Goal: Information Seeking & Learning: Find specific page/section

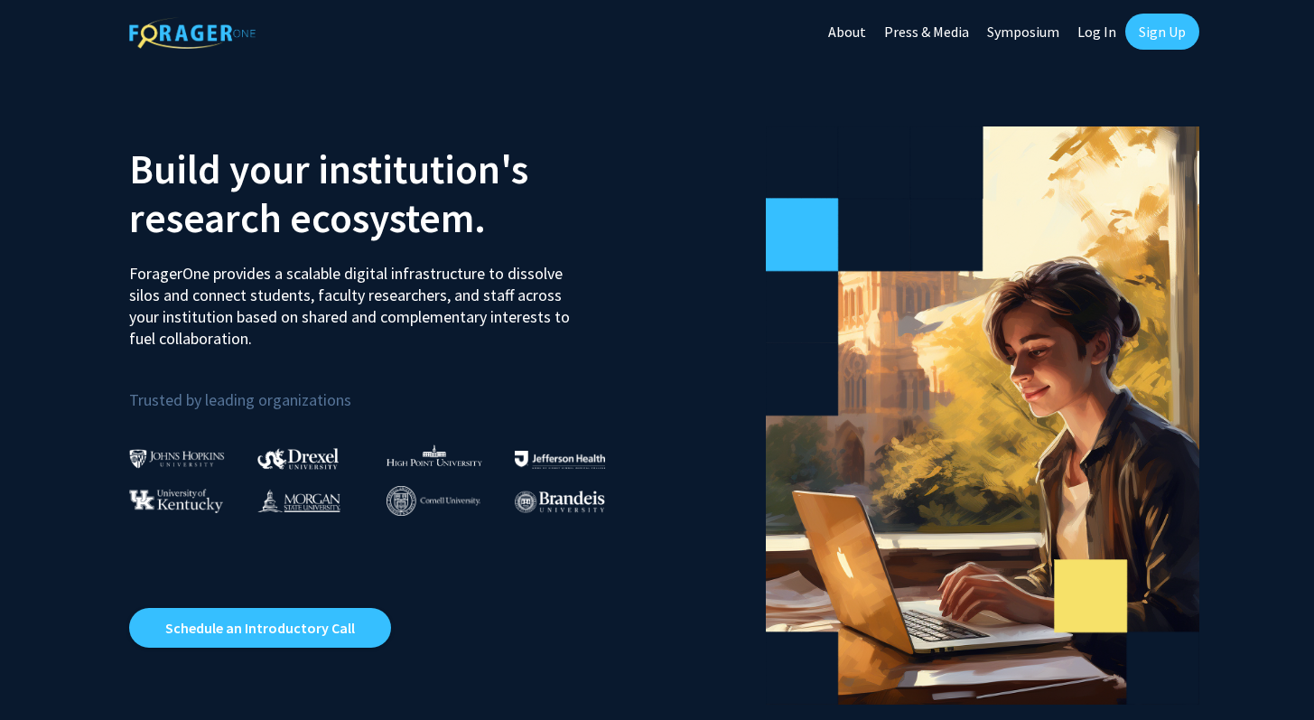
click at [631, 40] on link "Log In" at bounding box center [1097, 31] width 57 height 63
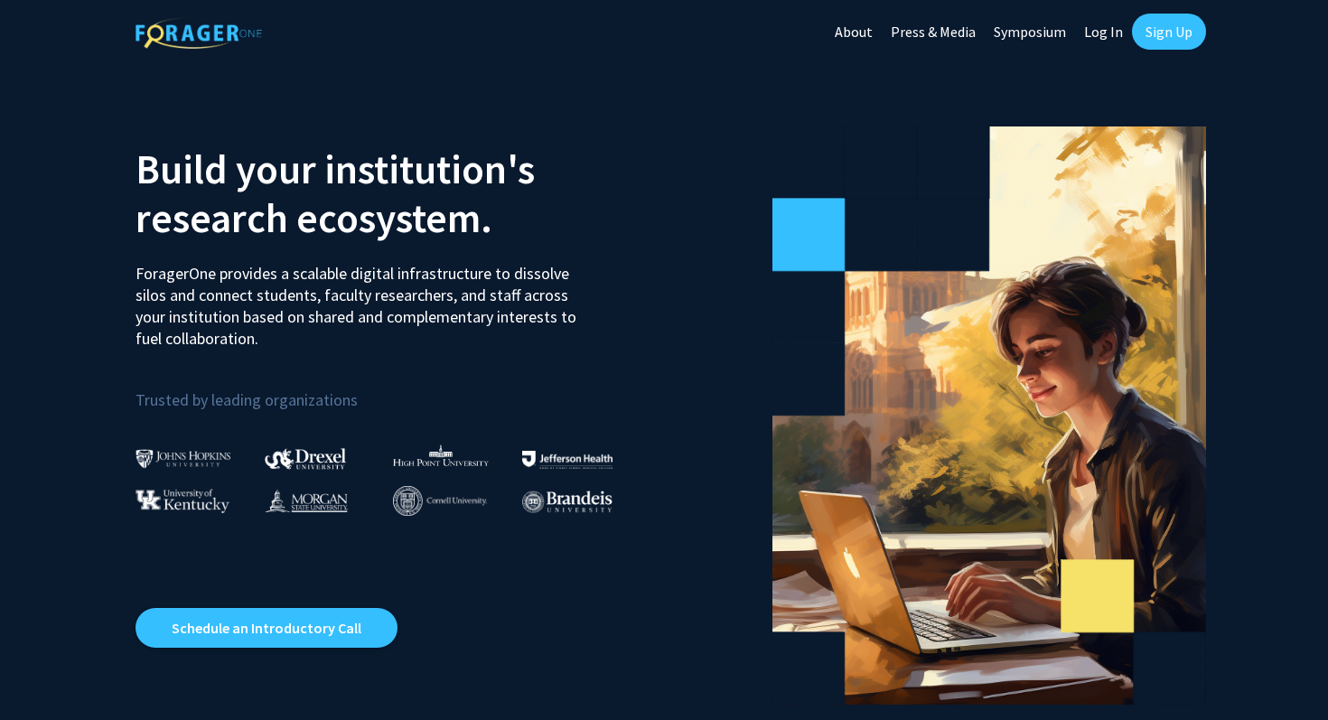
select select
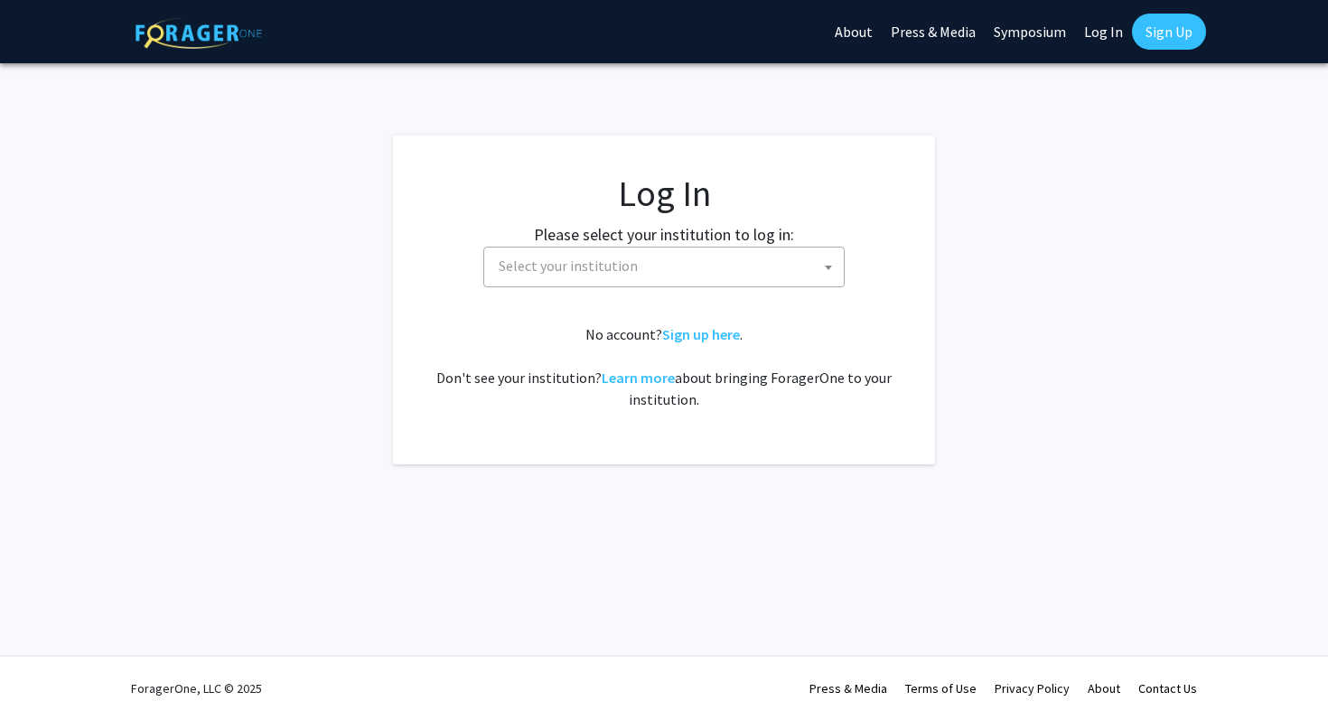
click at [550, 265] on span "Select your institution" at bounding box center [568, 266] width 139 height 18
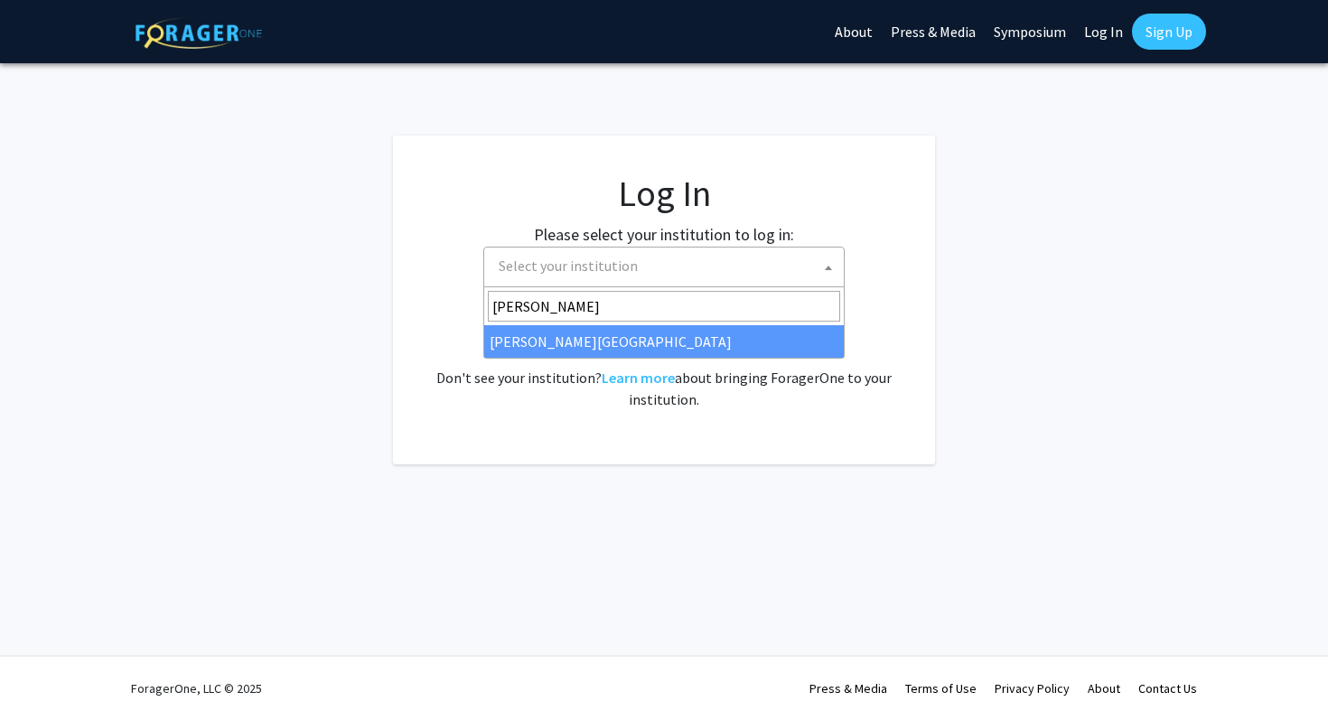
type input "[PERSON_NAME]"
select select "21"
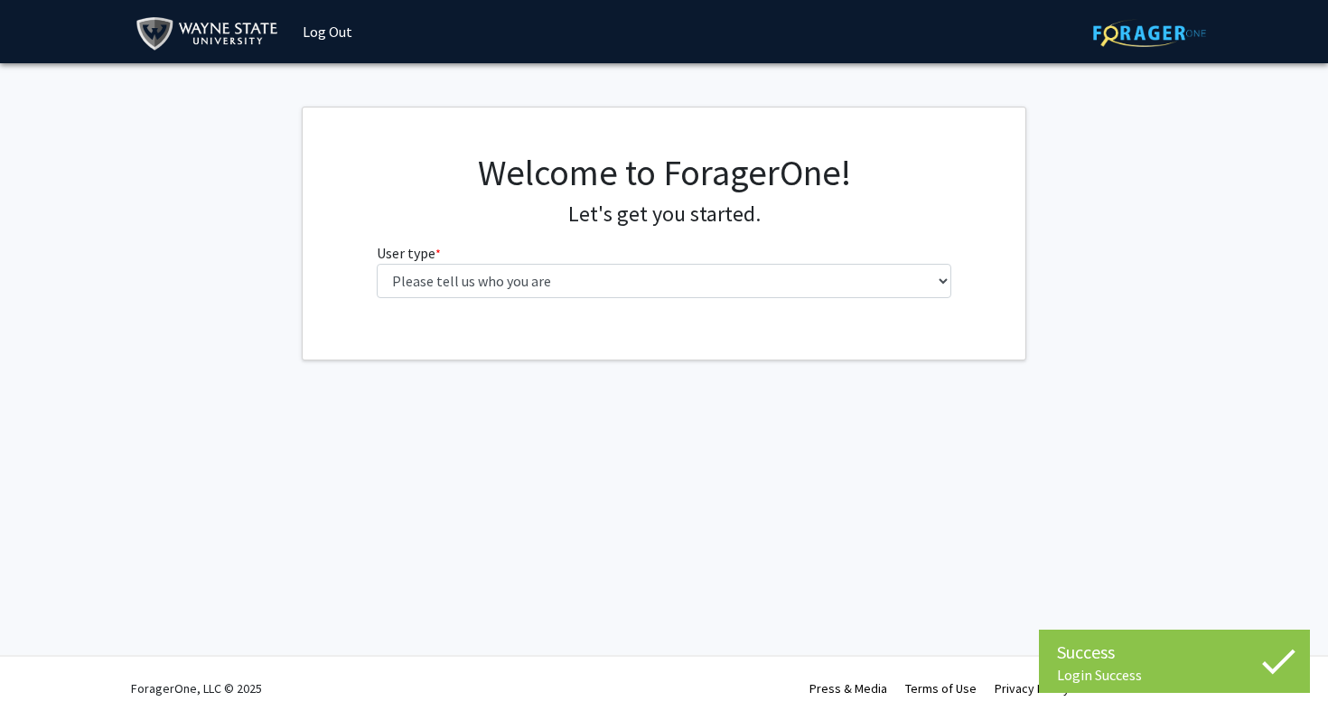
click at [477, 262] on fg-select "User type * required Please tell us who you are Undergraduate Student Master's …" at bounding box center [664, 270] width 575 height 56
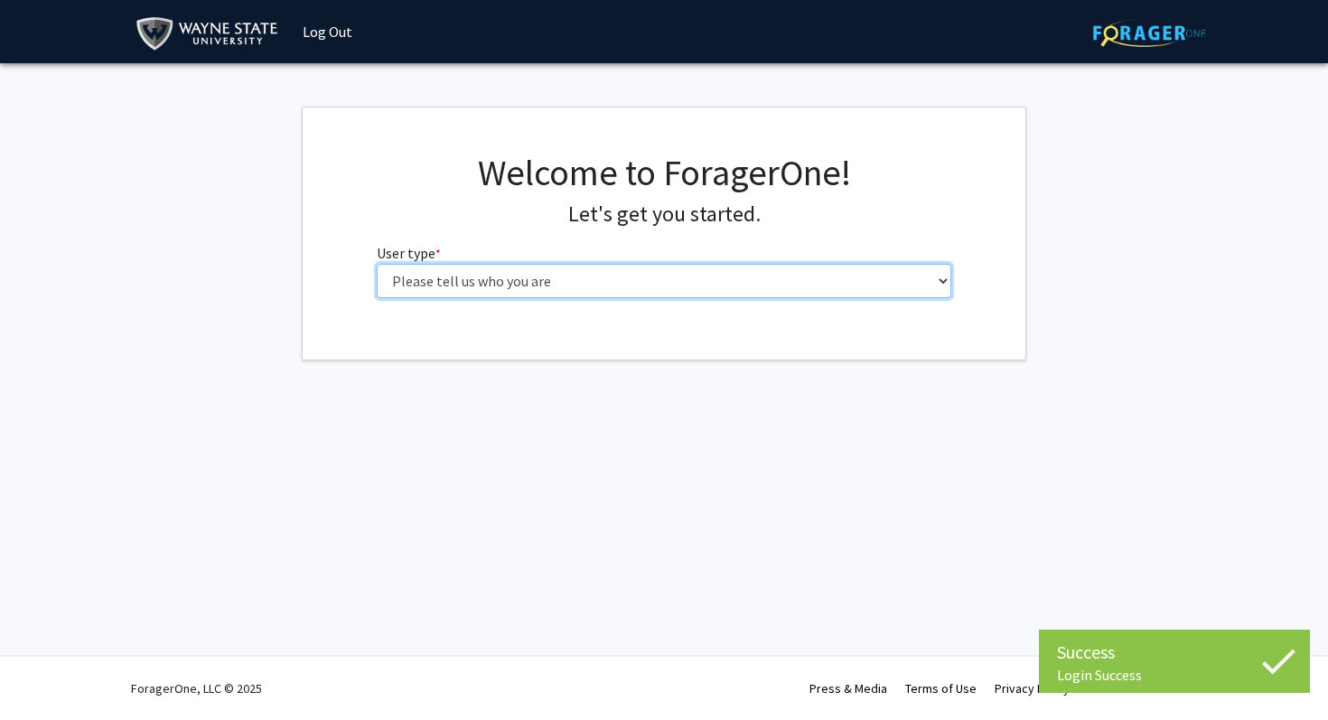
click at [469, 277] on select "Please tell us who you are Undergraduate Student Master's Student Doctoral Cand…" at bounding box center [664, 281] width 575 height 34
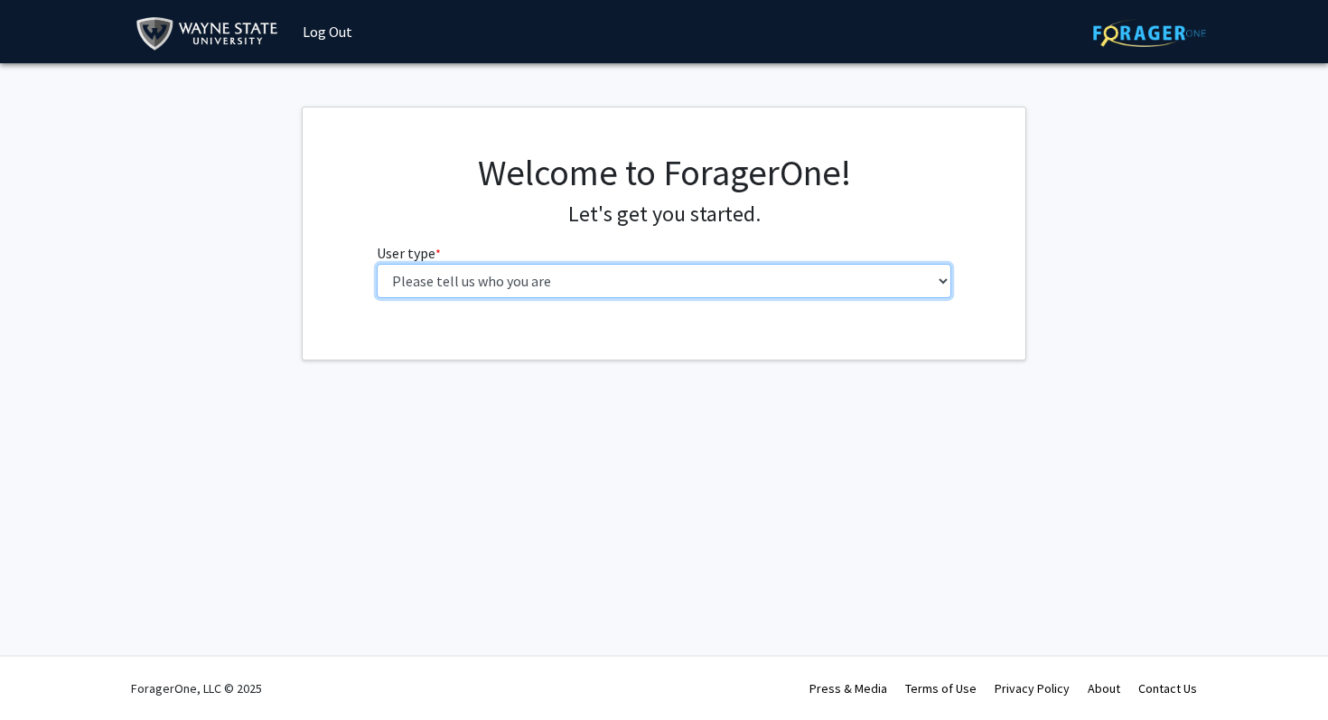
select select "3: doc"
click at [377, 264] on select "Please tell us who you are Undergraduate Student Master's Student Doctoral Cand…" at bounding box center [664, 281] width 575 height 34
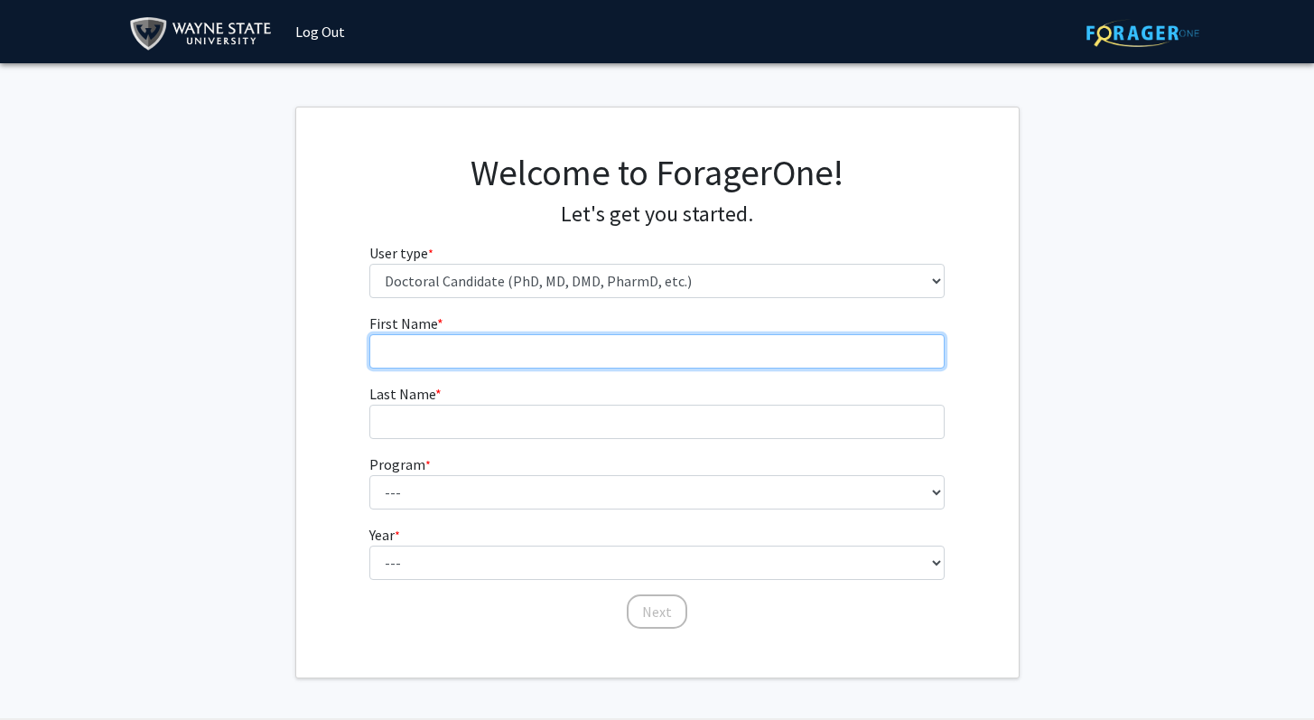
click at [458, 343] on input "First Name * required" at bounding box center [656, 351] width 575 height 34
type input "Kerestin"
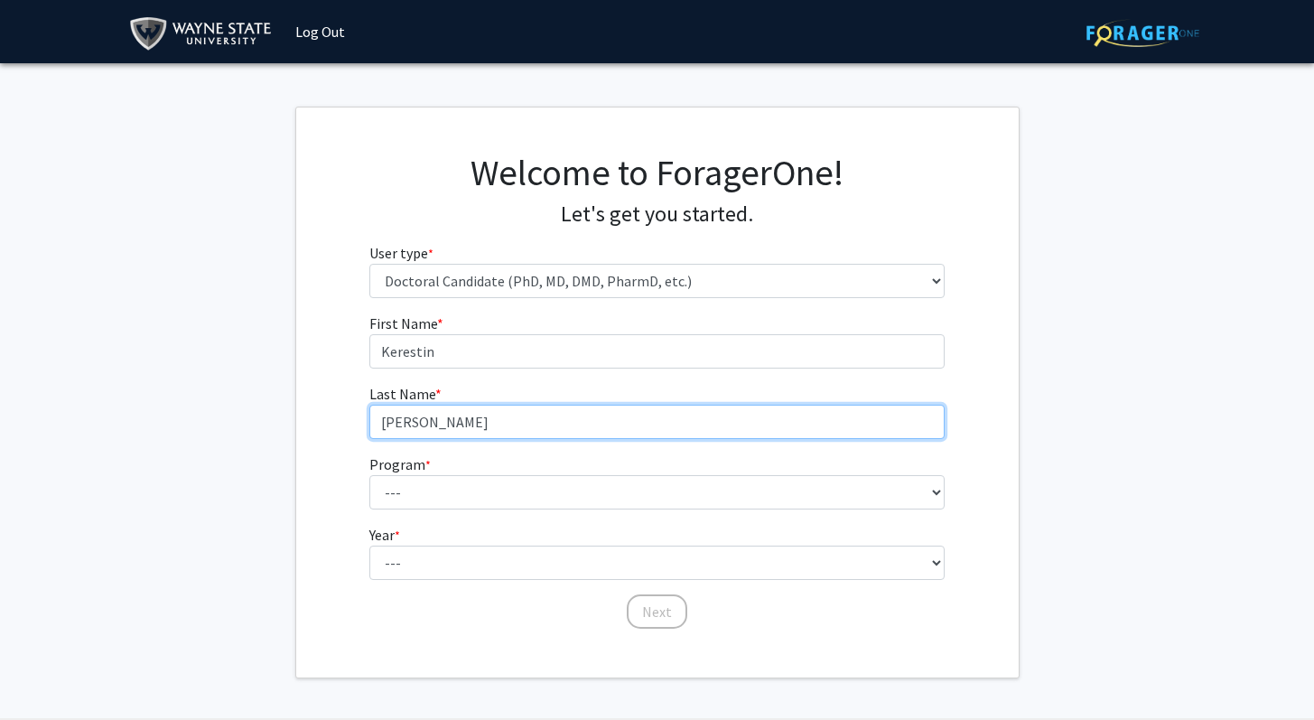
type input "[PERSON_NAME]"
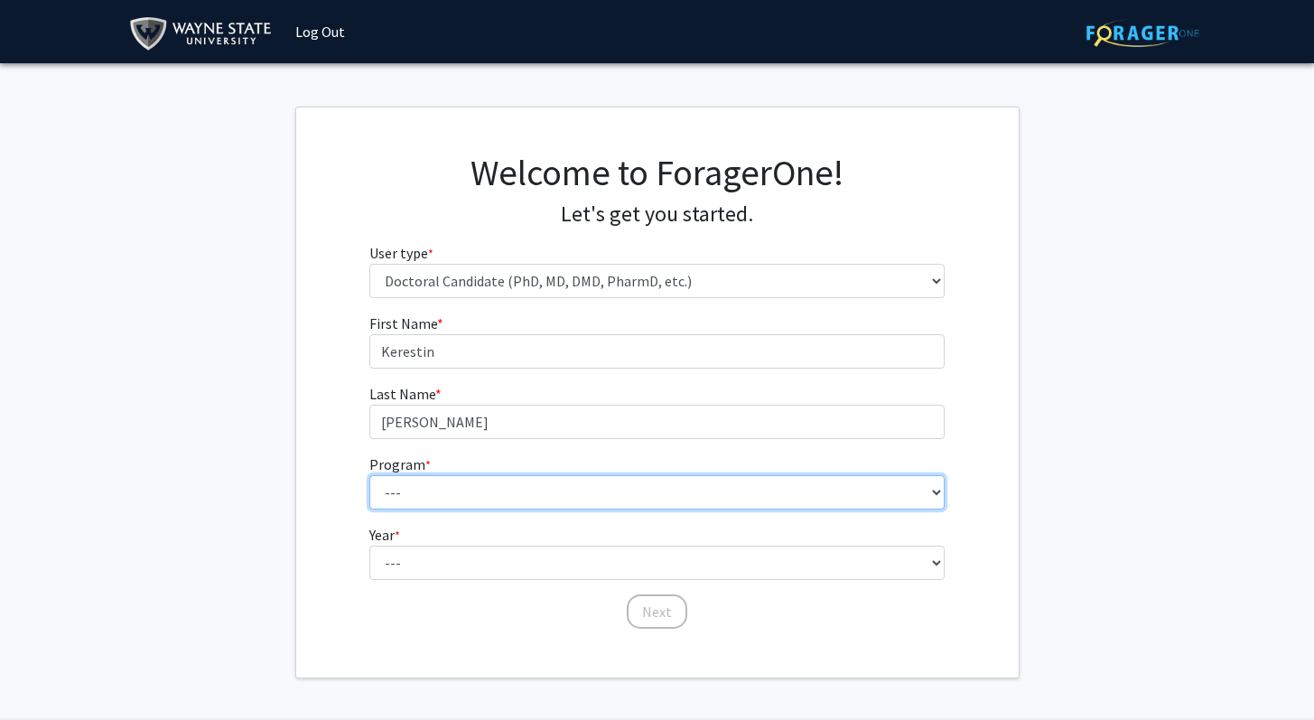
click at [645, 484] on select "--- Adult-Gerontology Acute Care Nurse Practitioner Adult-Gerontology Primary C…" at bounding box center [656, 492] width 575 height 34
select select "46: 728"
click at [369, 475] on select "--- Adult-Gerontology Acute Care Nurse Practitioner Adult-Gerontology Primary C…" at bounding box center [656, 492] width 575 height 34
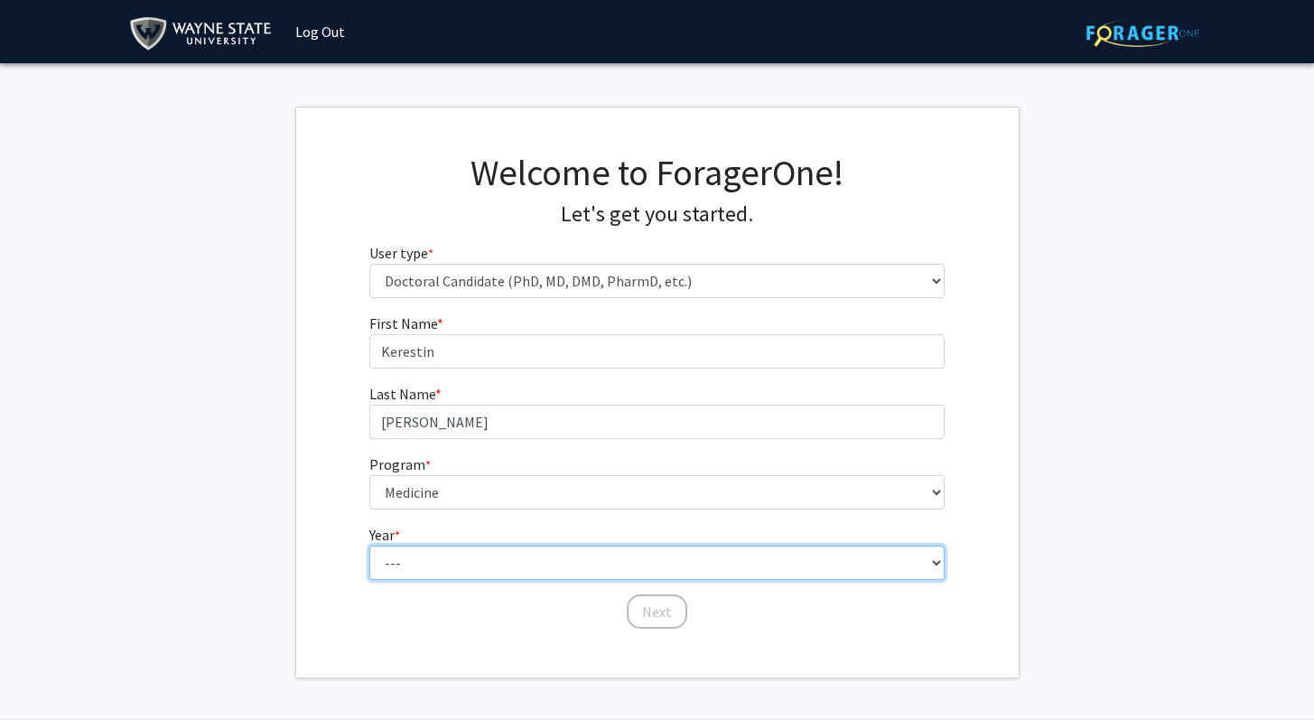
click at [407, 563] on select "--- First Year Second Year Third Year Fourth Year Fifth Year Sixth Year Seventh…" at bounding box center [656, 563] width 575 height 34
select select "1: first_year"
click at [369, 546] on select "--- First Year Second Year Third Year Fourth Year Fifth Year Sixth Year Seventh…" at bounding box center [656, 563] width 575 height 34
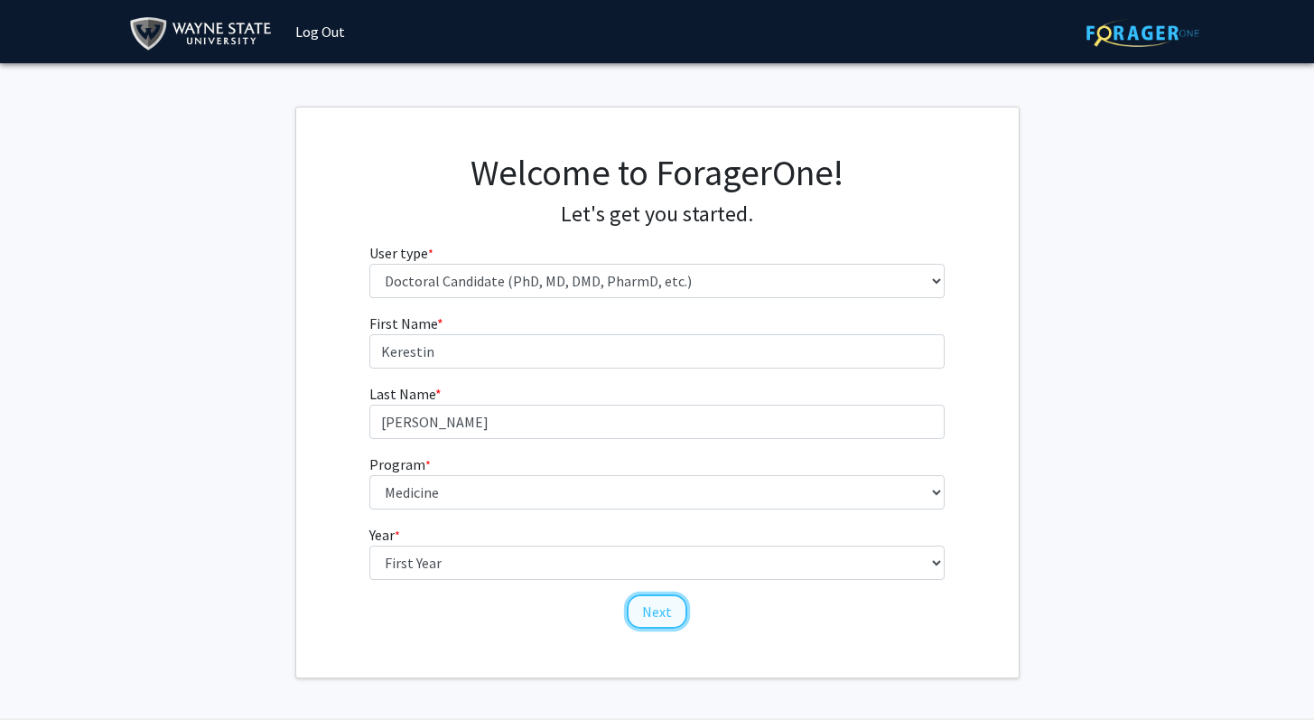
click at [675, 615] on button "Next" at bounding box center [657, 611] width 61 height 34
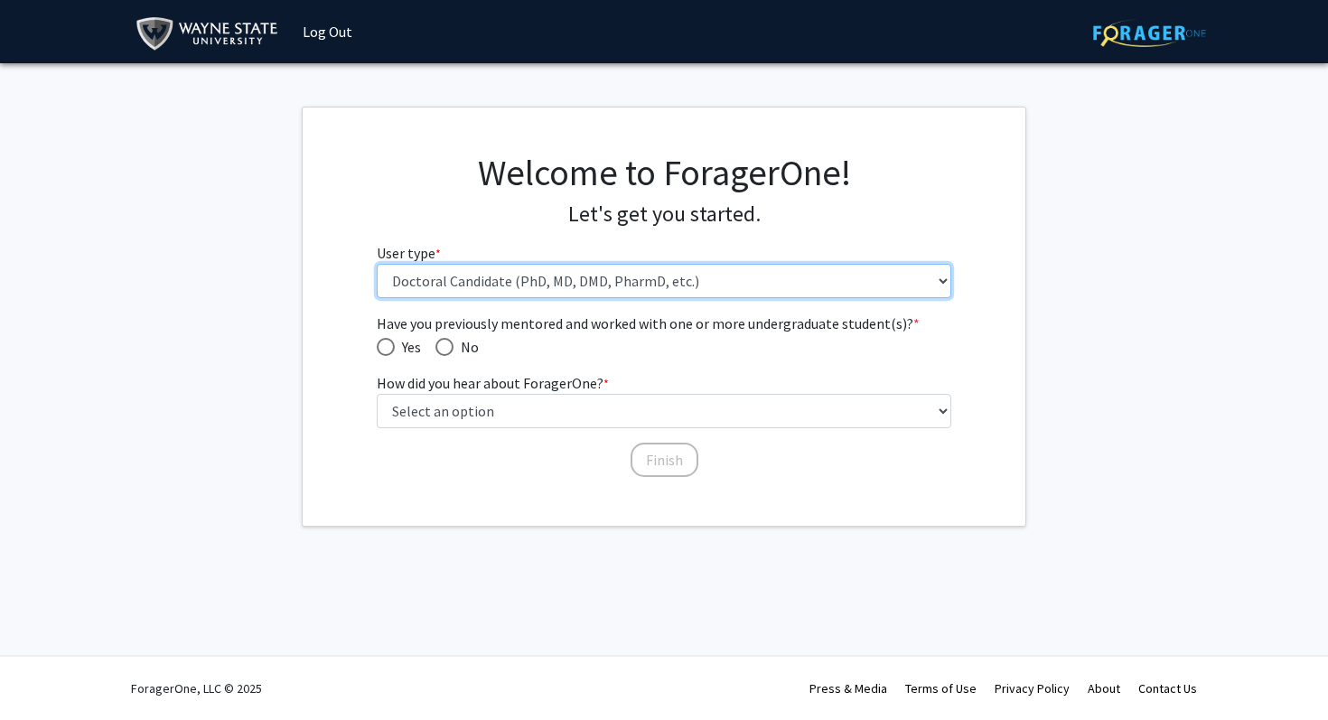
click at [539, 275] on select "Please tell us who you are Undergraduate Student Master's Student Doctoral Cand…" at bounding box center [664, 281] width 575 height 34
click at [377, 264] on select "Please tell us who you are Undergraduate Student Master's Student Doctoral Cand…" at bounding box center [664, 281] width 575 height 34
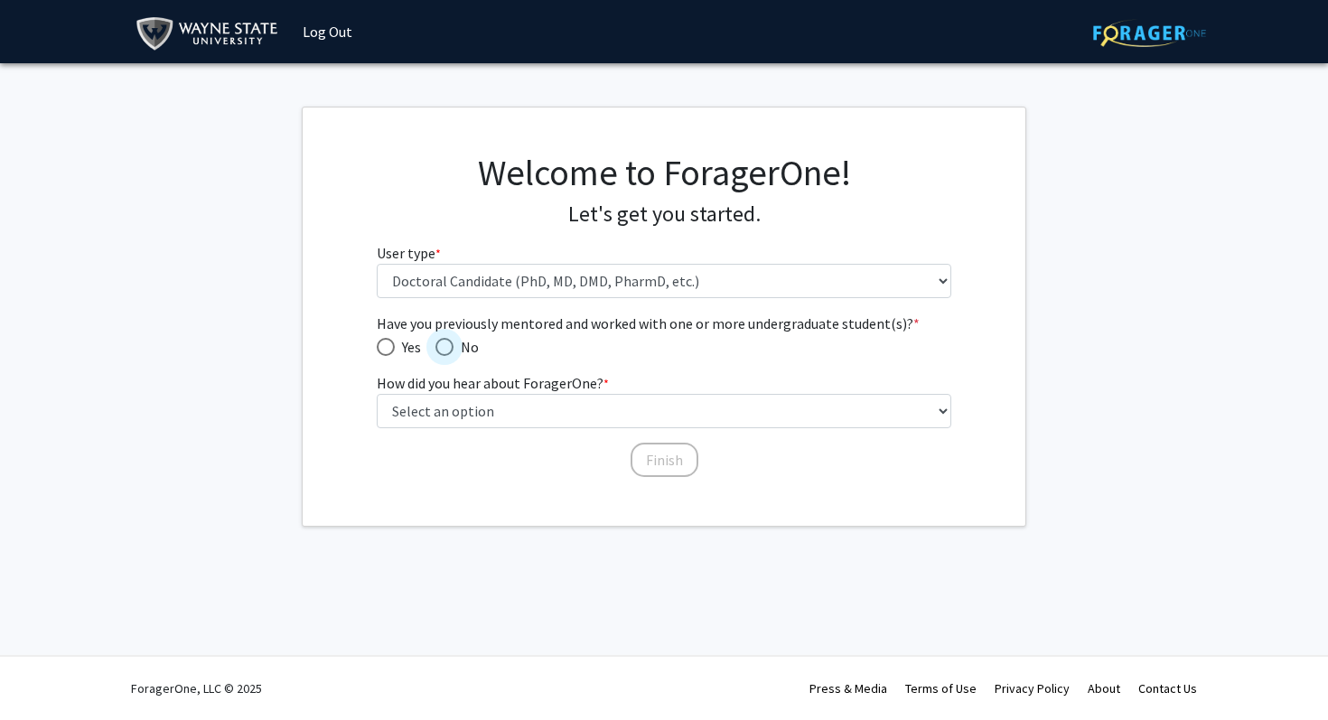
click at [444, 347] on span "Have you previously mentored and worked with one or more undergraduate student(…" at bounding box center [444, 347] width 18 height 18
click at [444, 347] on input "No" at bounding box center [444, 347] width 18 height 18
radio input "true"
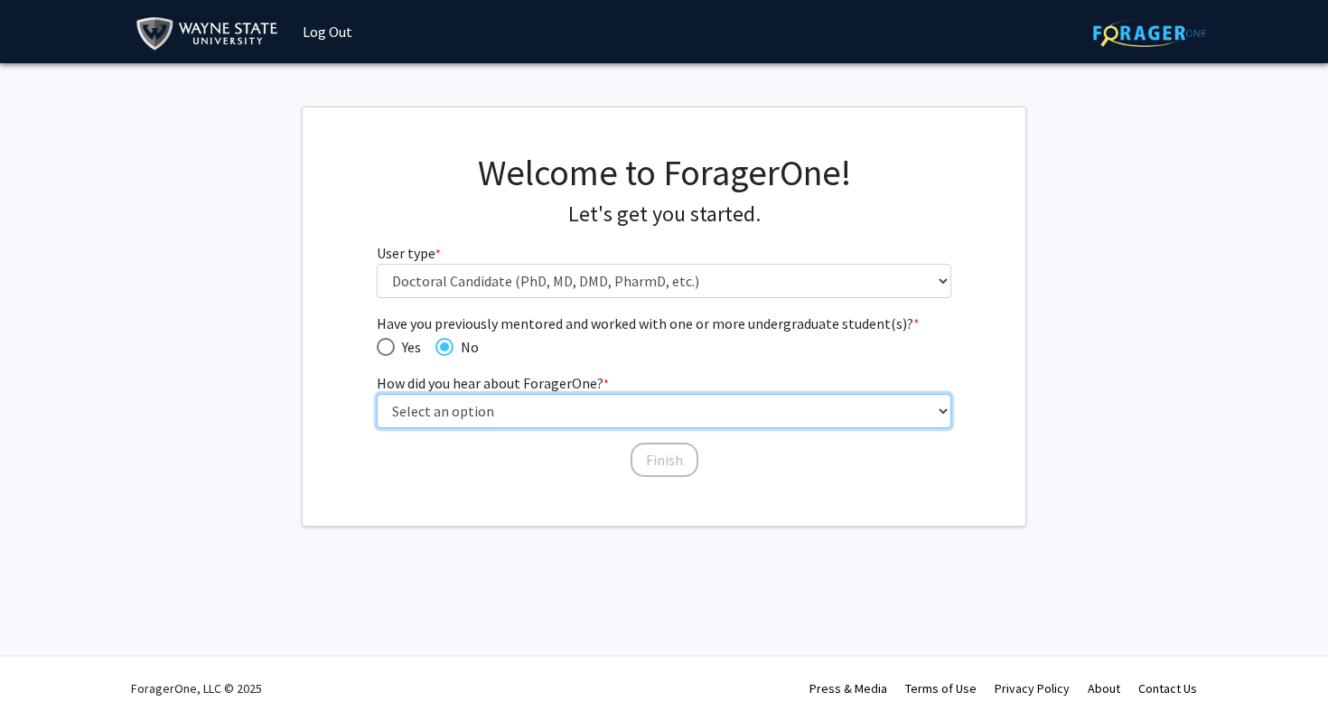
click at [449, 416] on select "Select an option Peer/student recommendation Faculty/staff recommendation Unive…" at bounding box center [664, 411] width 575 height 34
select select "2: faculty_recommendation"
click at [377, 394] on select "Select an option Peer/student recommendation Faculty/staff recommendation Unive…" at bounding box center [664, 411] width 575 height 34
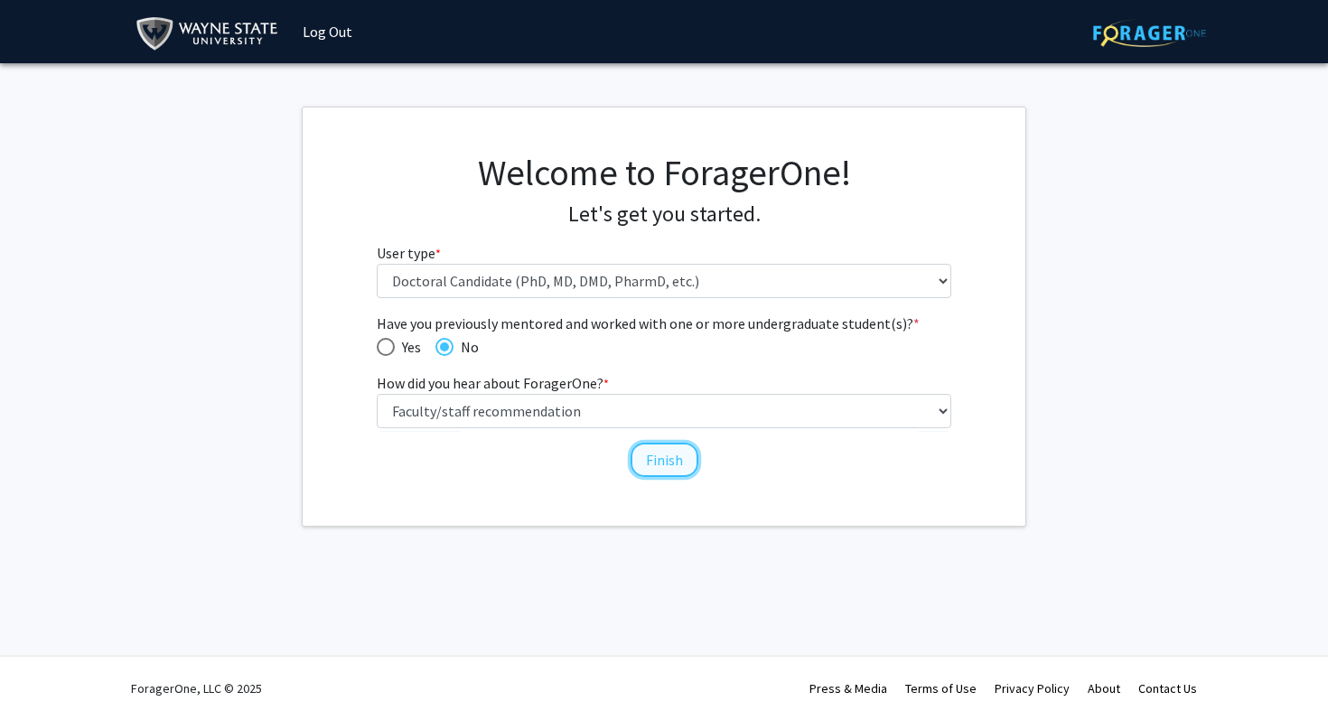
click at [674, 459] on button "Finish" at bounding box center [665, 460] width 68 height 34
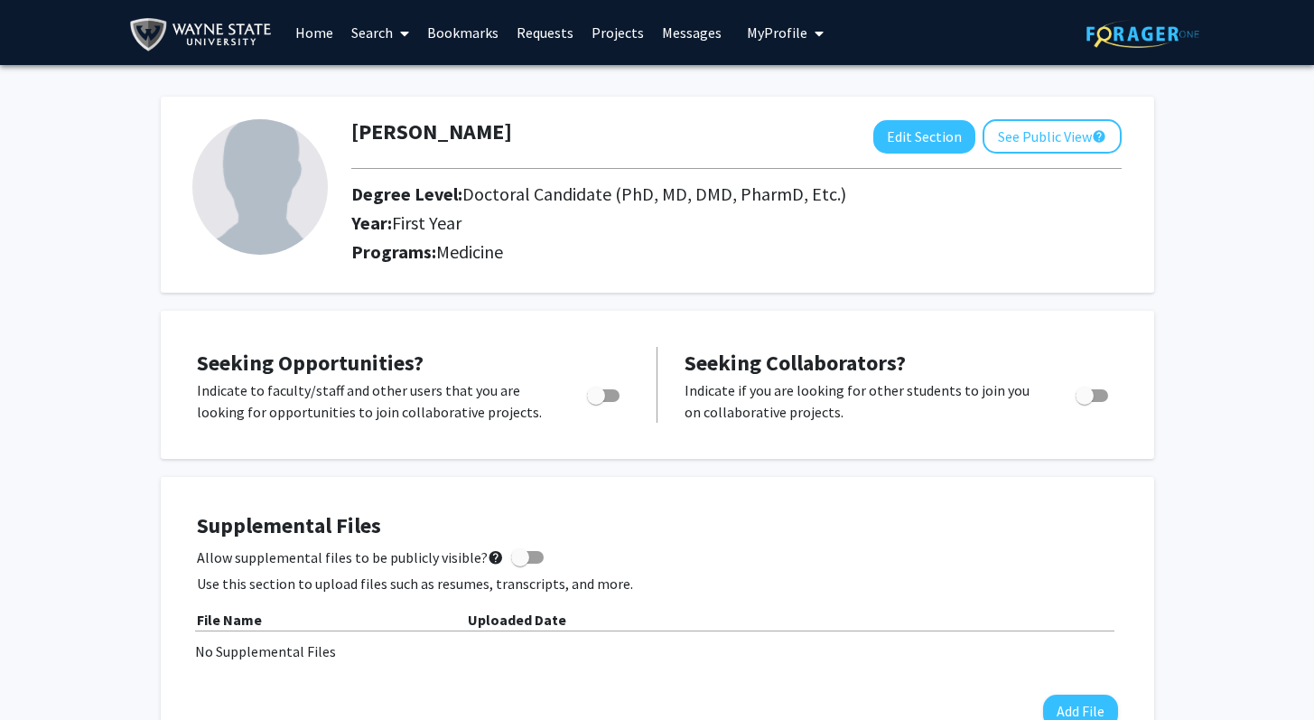
click at [368, 32] on link "Search" at bounding box center [380, 32] width 76 height 63
click at [375, 81] on span "Faculty/Staff" at bounding box center [408, 83] width 133 height 36
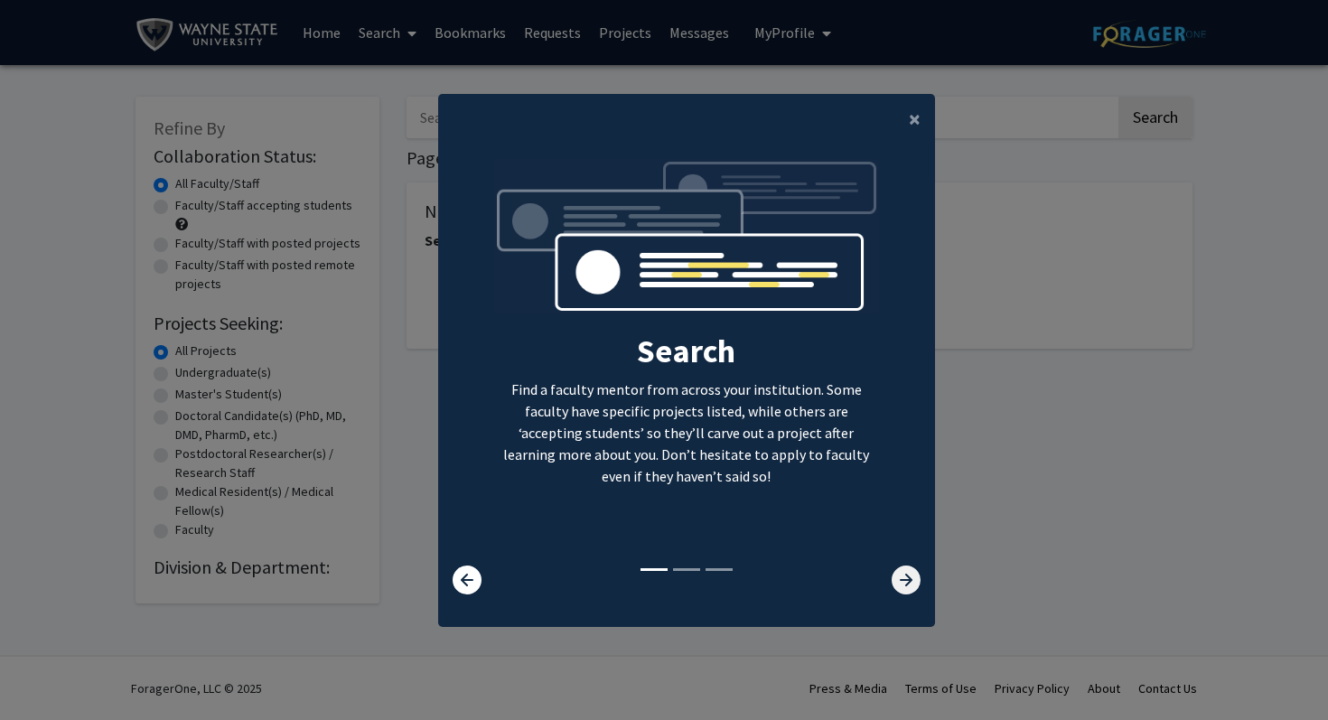
click at [897, 576] on icon at bounding box center [906, 579] width 29 height 29
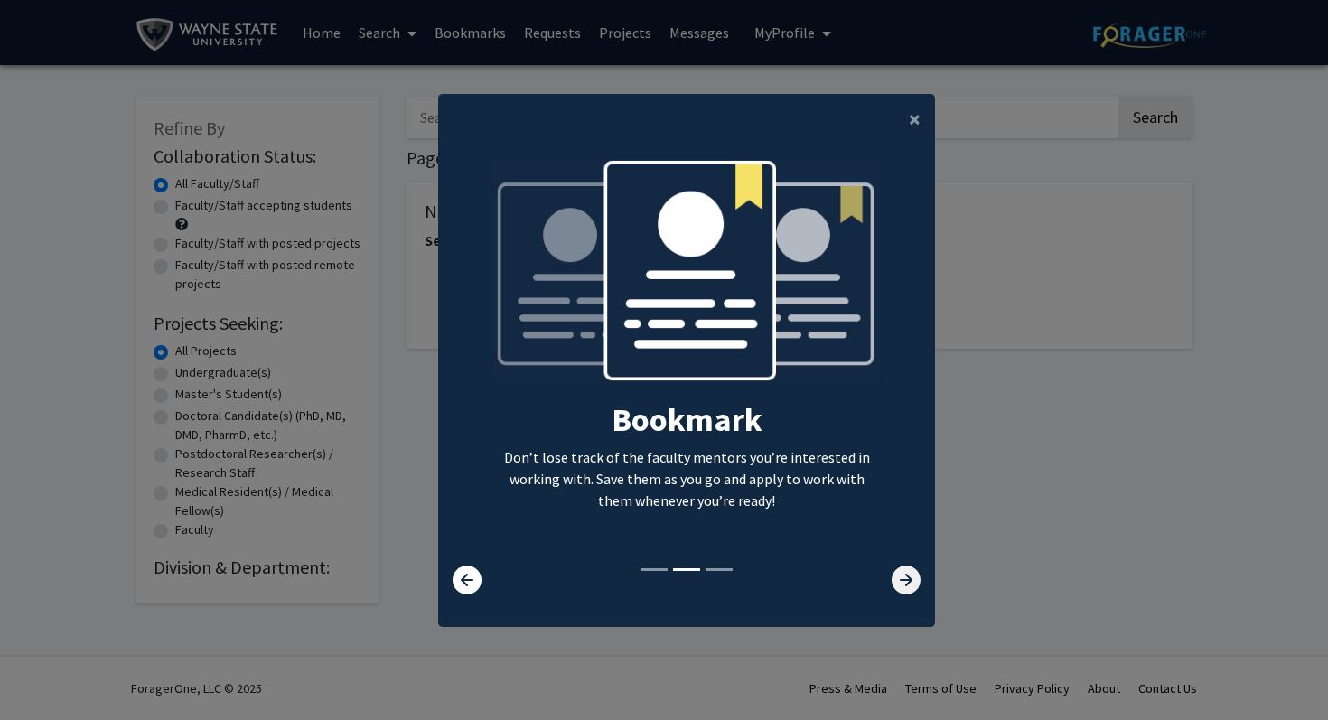
click at [897, 576] on icon at bounding box center [906, 579] width 29 height 29
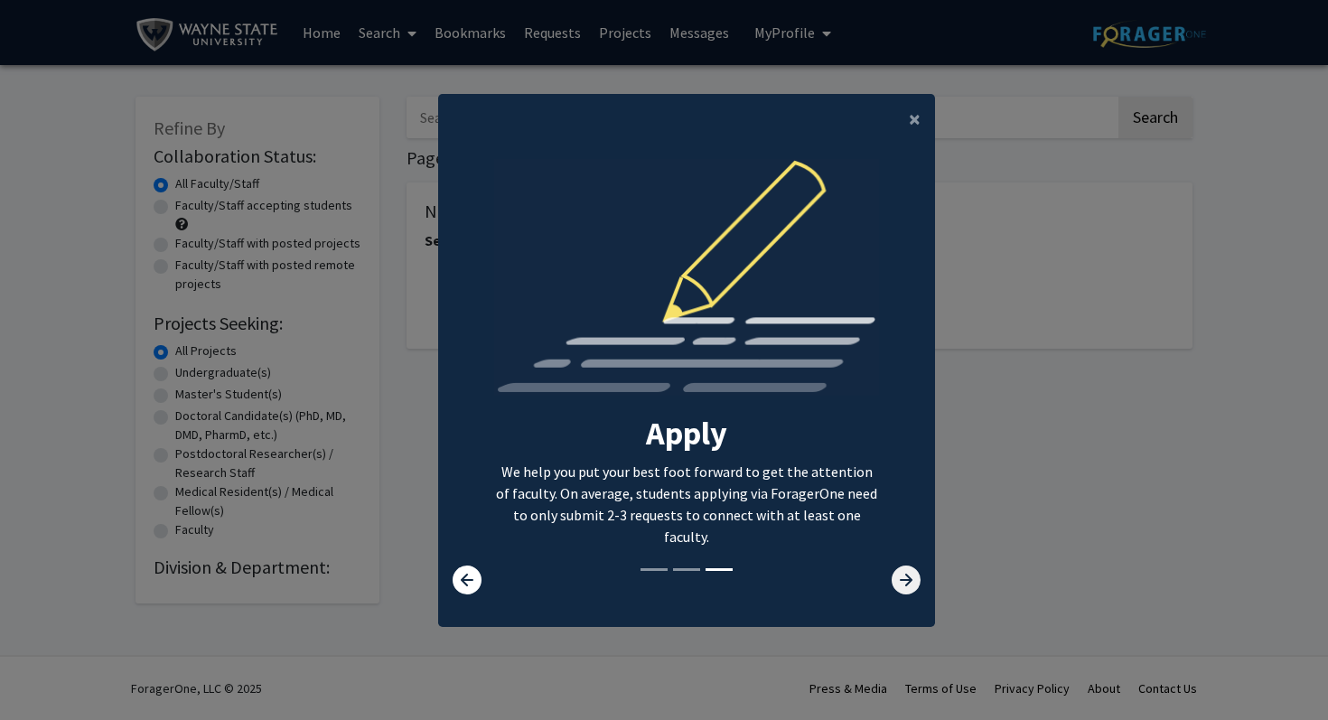
click at [897, 576] on icon at bounding box center [906, 579] width 29 height 29
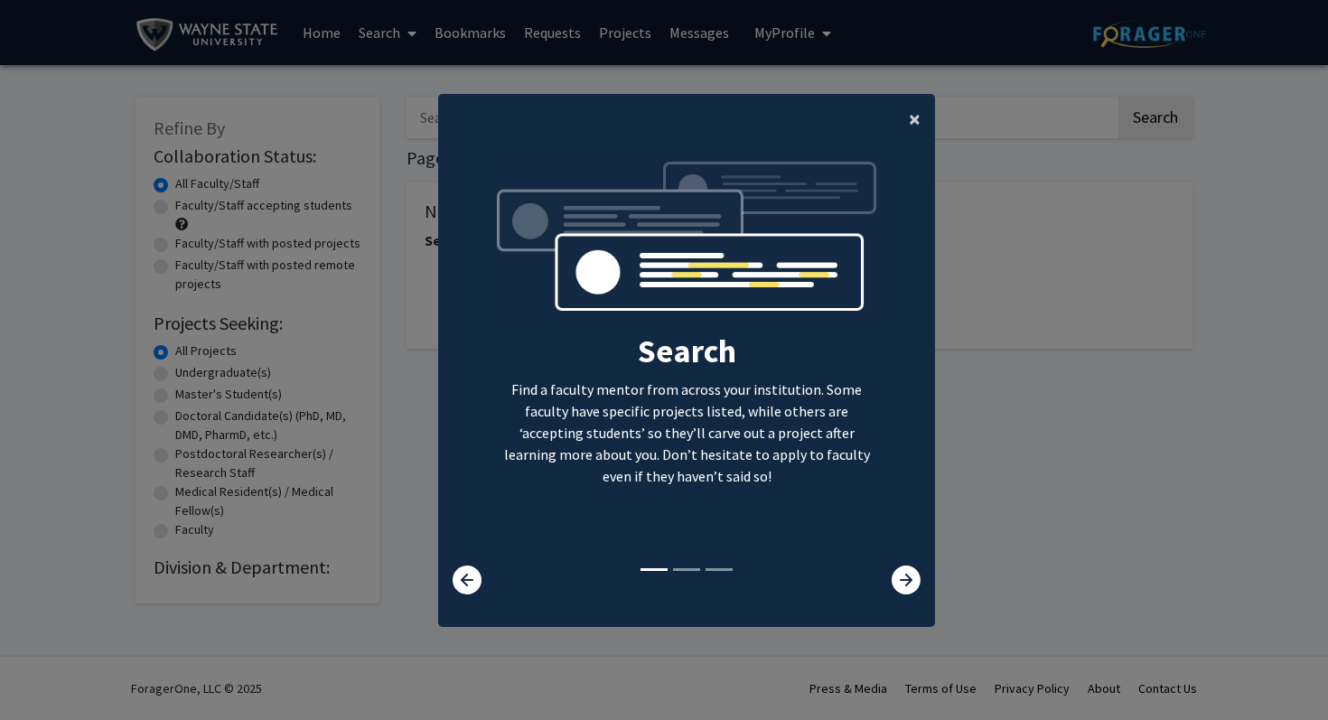
click at [909, 121] on span "×" at bounding box center [915, 119] width 12 height 28
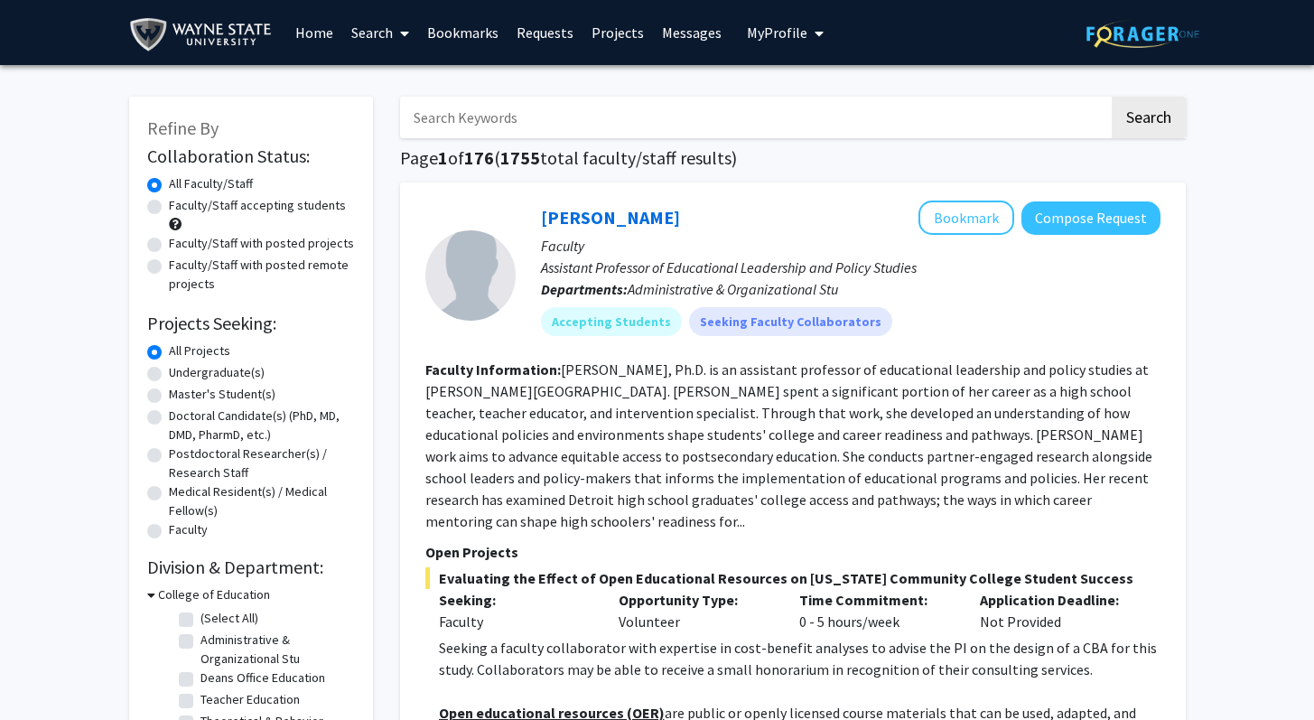
click at [169, 207] on label "Faculty/Staff accepting students" at bounding box center [257, 205] width 177 height 19
click at [169, 207] on input "Faculty/Staff accepting students" at bounding box center [175, 202] width 12 height 12
radio input "true"
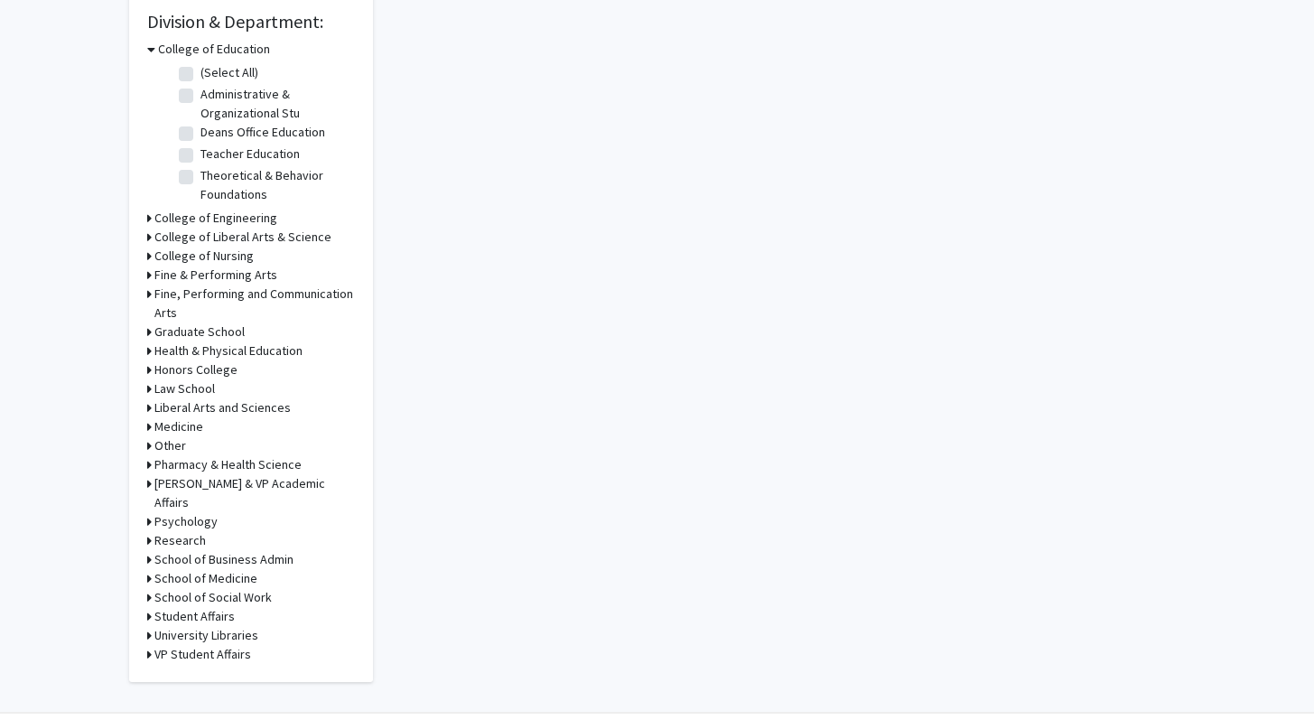
scroll to position [584, 0]
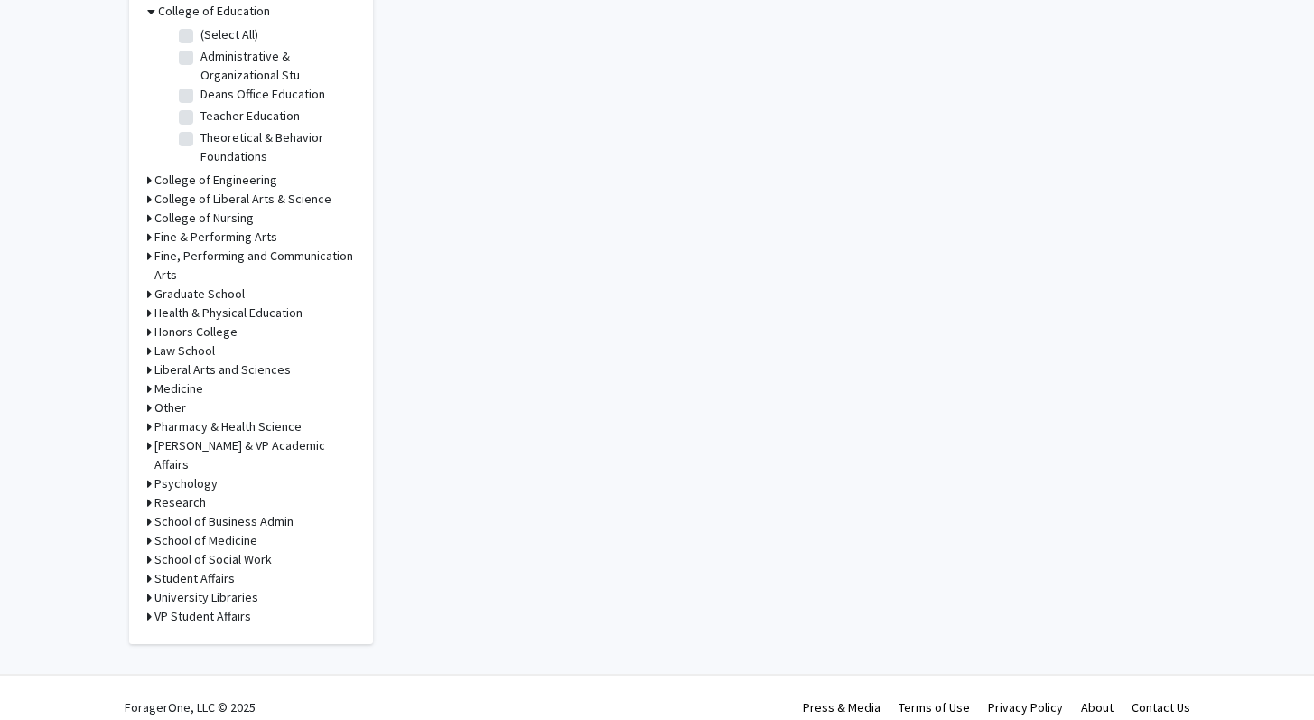
click at [148, 388] on icon at bounding box center [149, 388] width 5 height 19
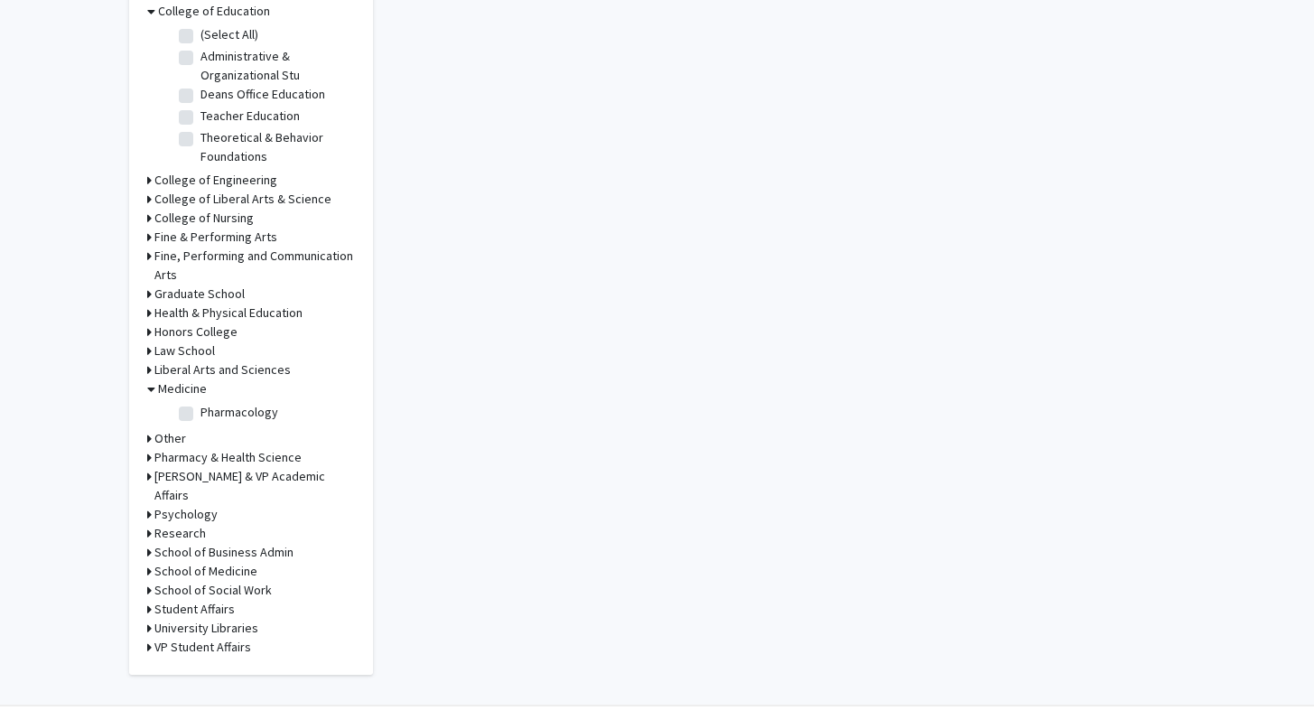
click at [148, 388] on icon at bounding box center [151, 388] width 8 height 19
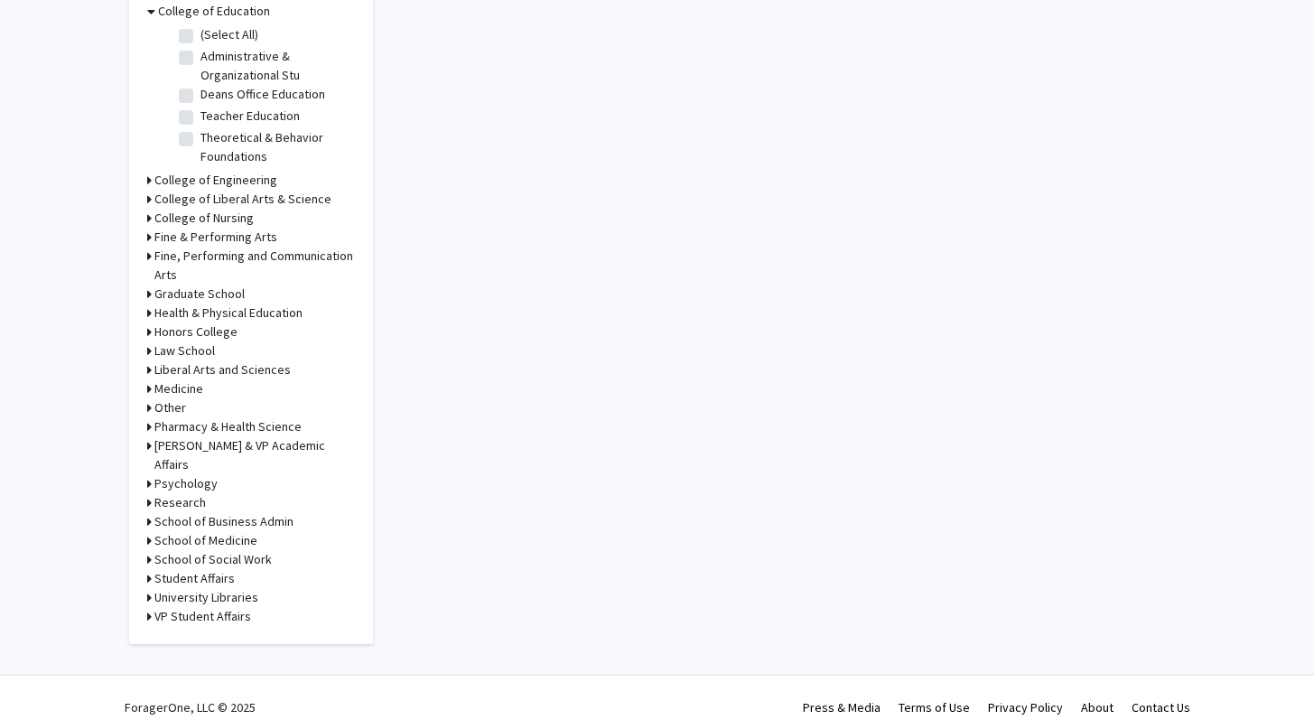
click at [151, 474] on div "Psychology" at bounding box center [251, 483] width 208 height 19
click at [148, 474] on icon at bounding box center [149, 483] width 5 height 19
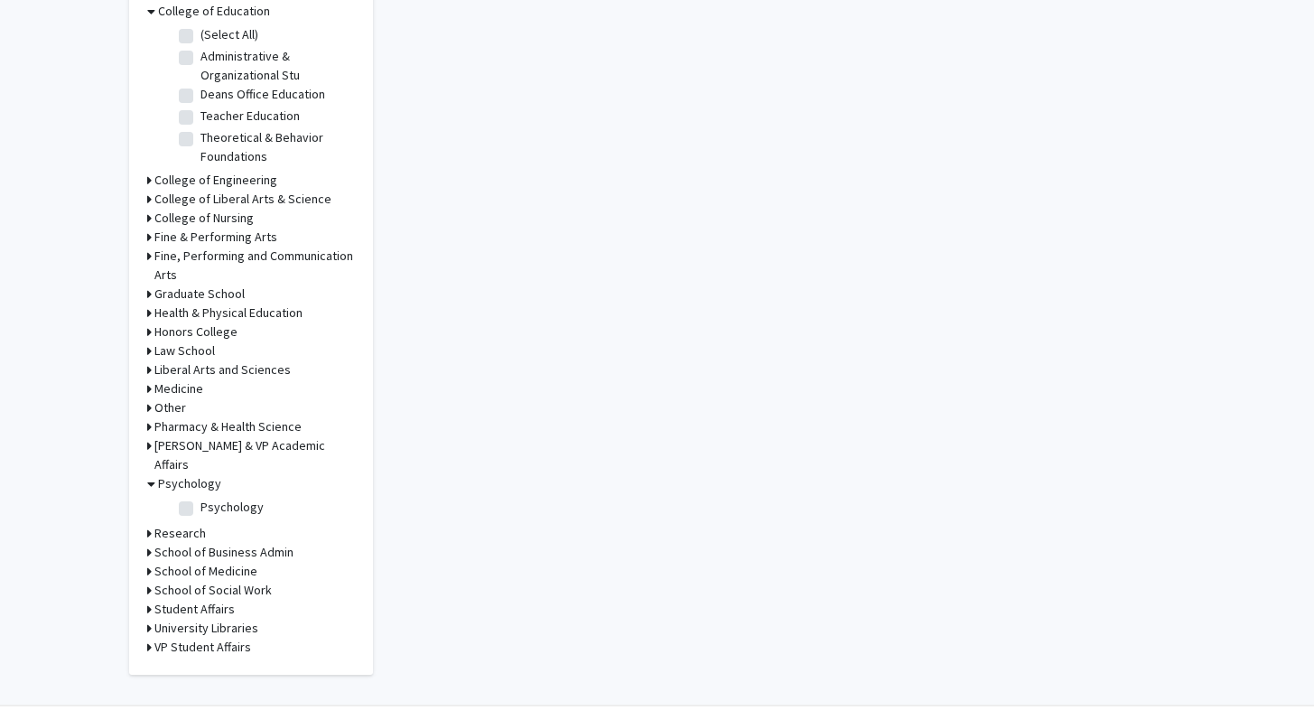
click at [148, 474] on icon at bounding box center [151, 483] width 8 height 19
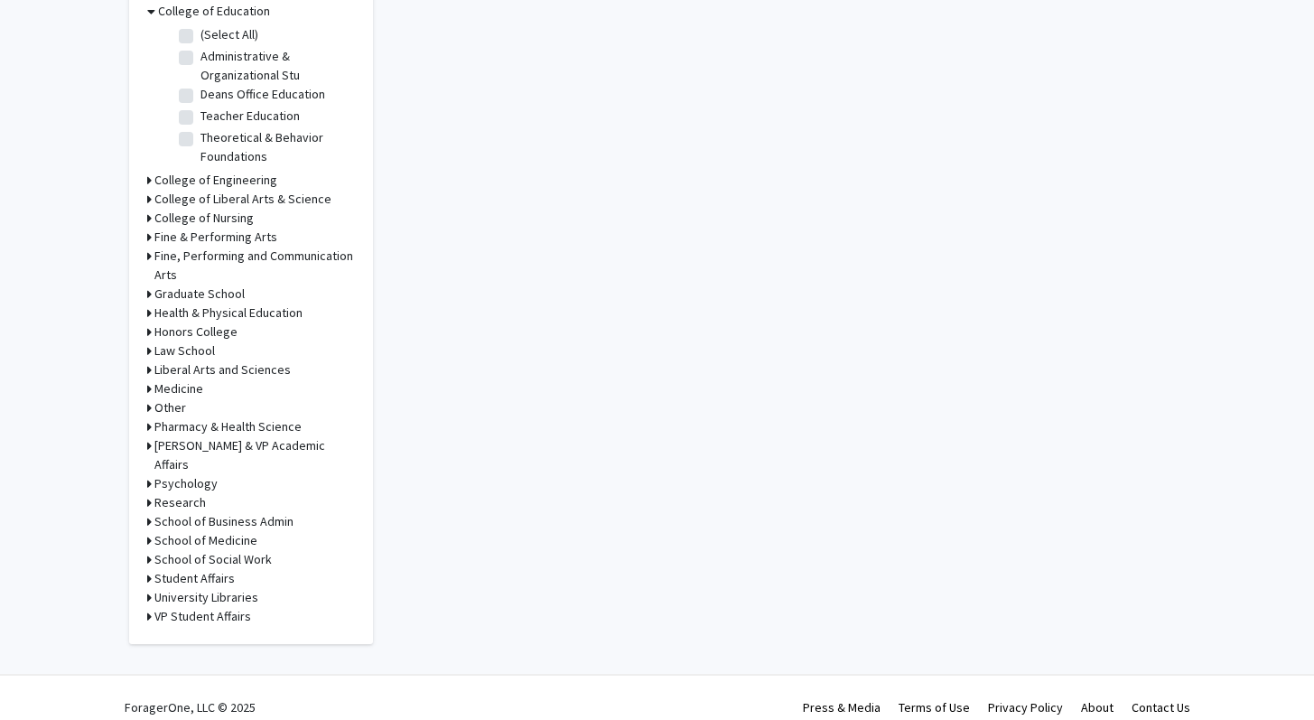
click at [150, 531] on icon at bounding box center [149, 540] width 5 height 19
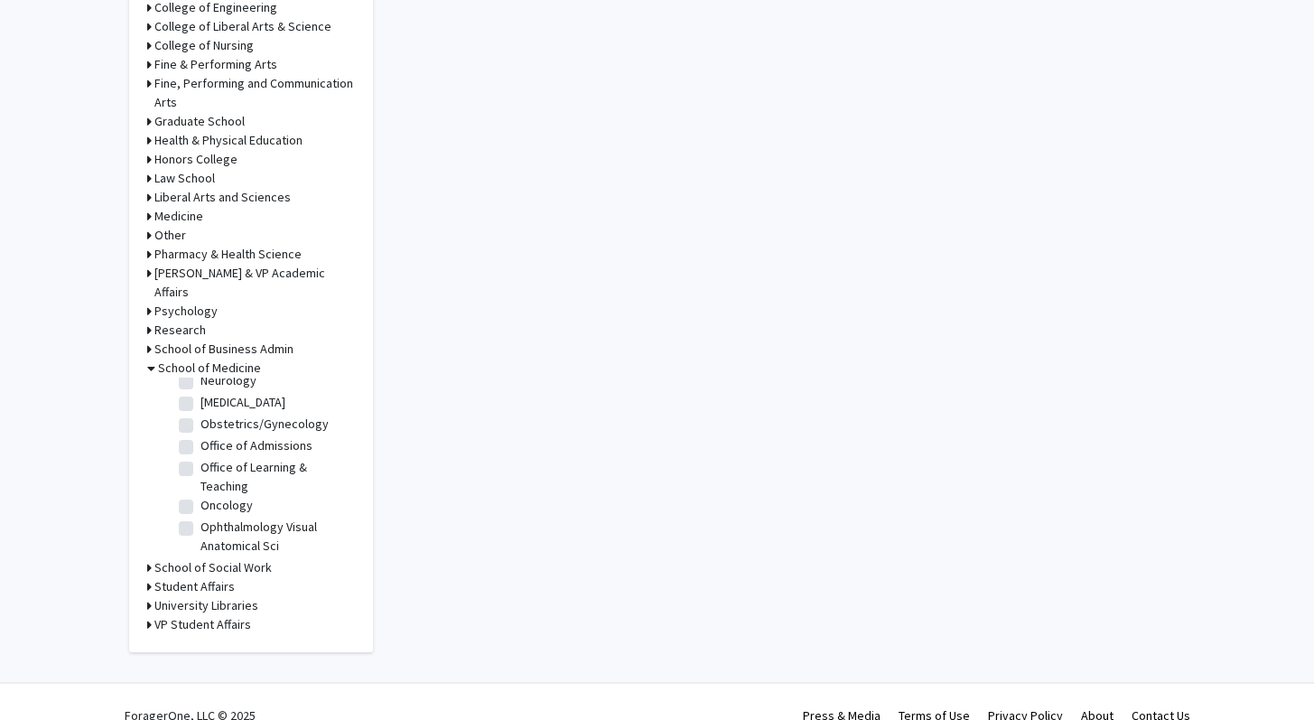
scroll to position [311, 0]
click at [201, 378] on label "Neurology" at bounding box center [229, 378] width 56 height 19
click at [201, 378] on input "Neurology" at bounding box center [207, 375] width 12 height 12
checkbox input "true"
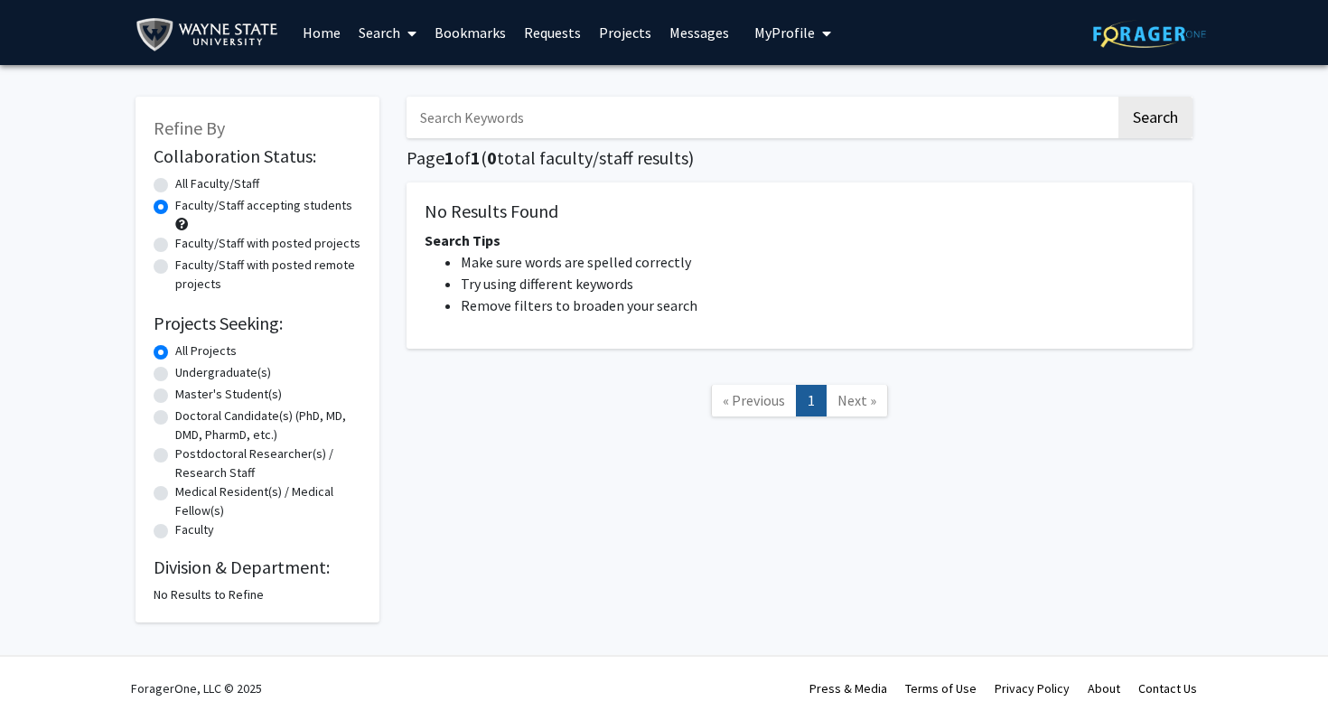
click at [208, 186] on label "All Faculty/Staff" at bounding box center [217, 183] width 84 height 19
click at [187, 186] on input "All Faculty/Staff" at bounding box center [181, 180] width 12 height 12
radio input "true"
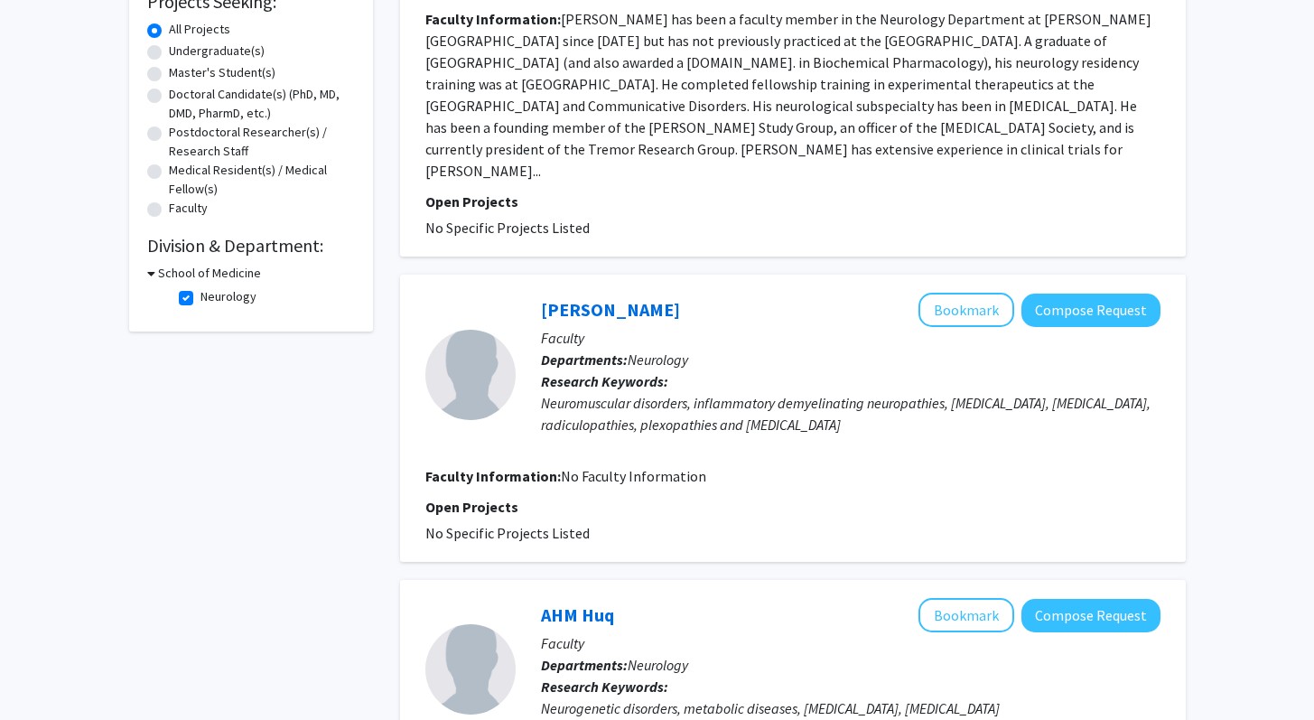
scroll to position [325, 0]
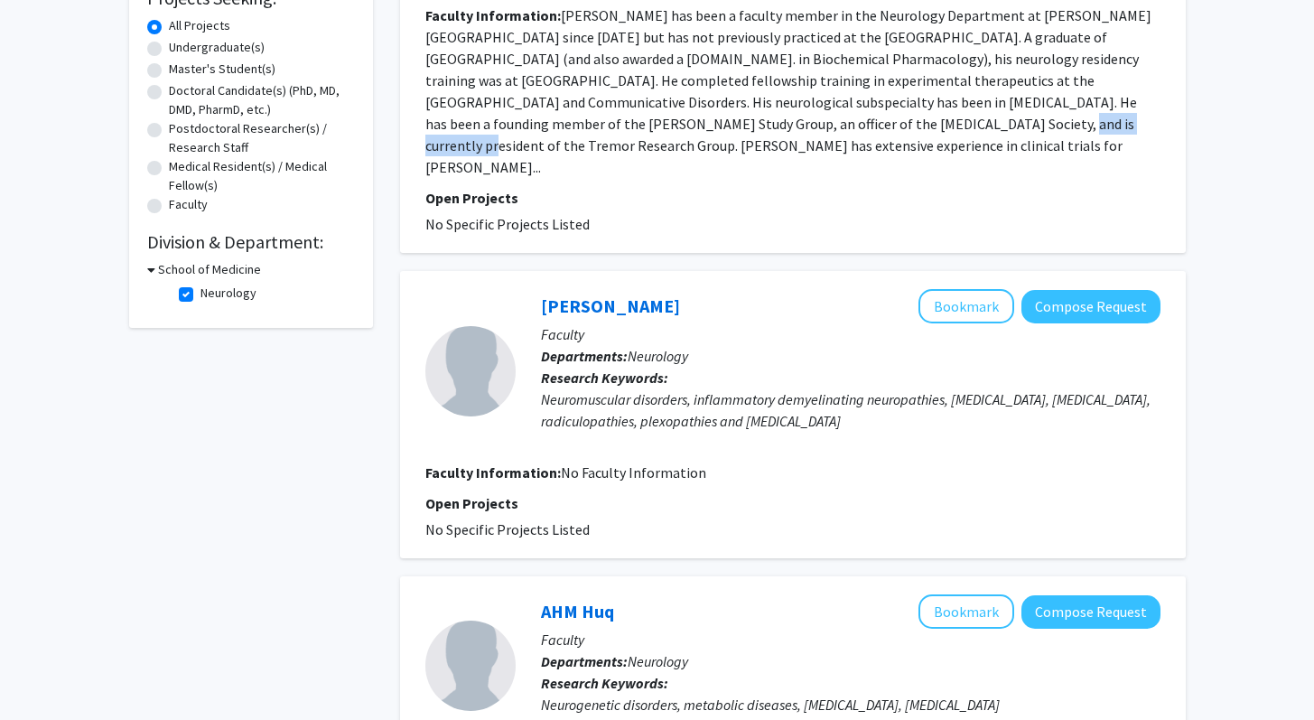
drag, startPoint x: 647, startPoint y: 117, endPoint x: 768, endPoint y: 121, distance: 121.1
click at [768, 121] on fg-read-more "[PERSON_NAME] has been a faculty member in the Neurology Department at [PERSON_…" at bounding box center [788, 91] width 726 height 170
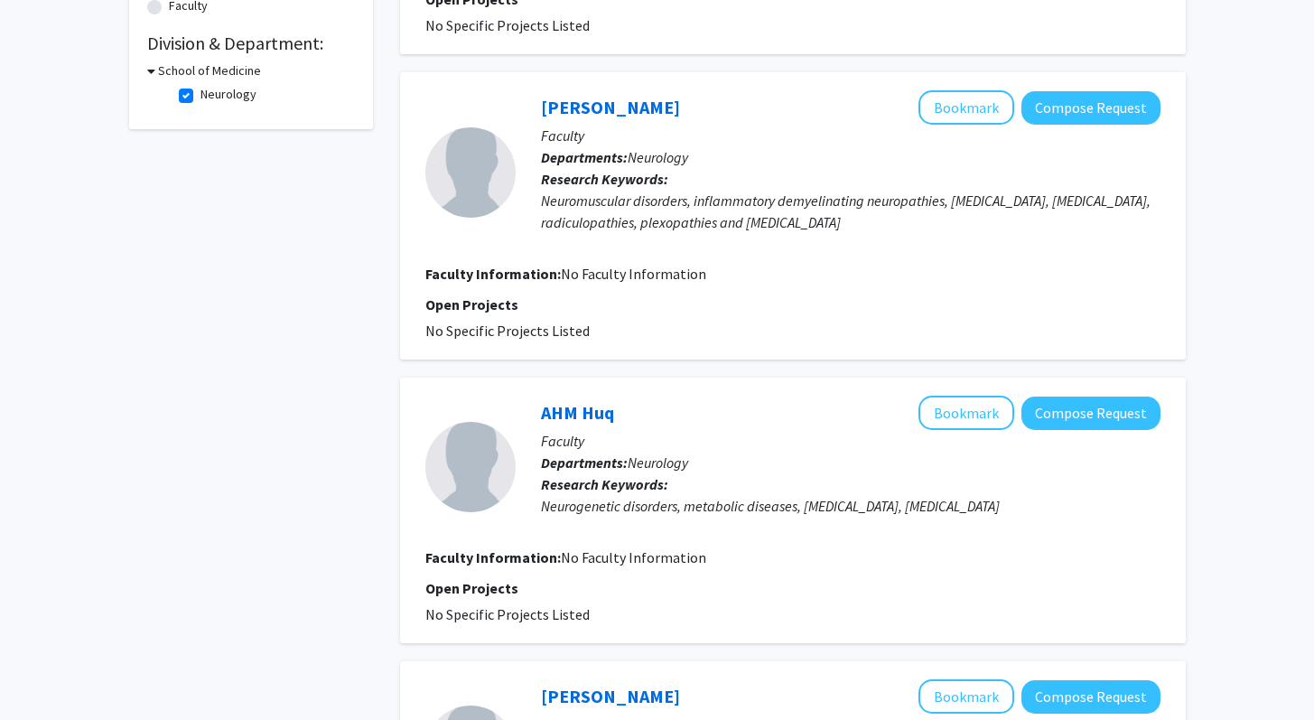
scroll to position [0, 0]
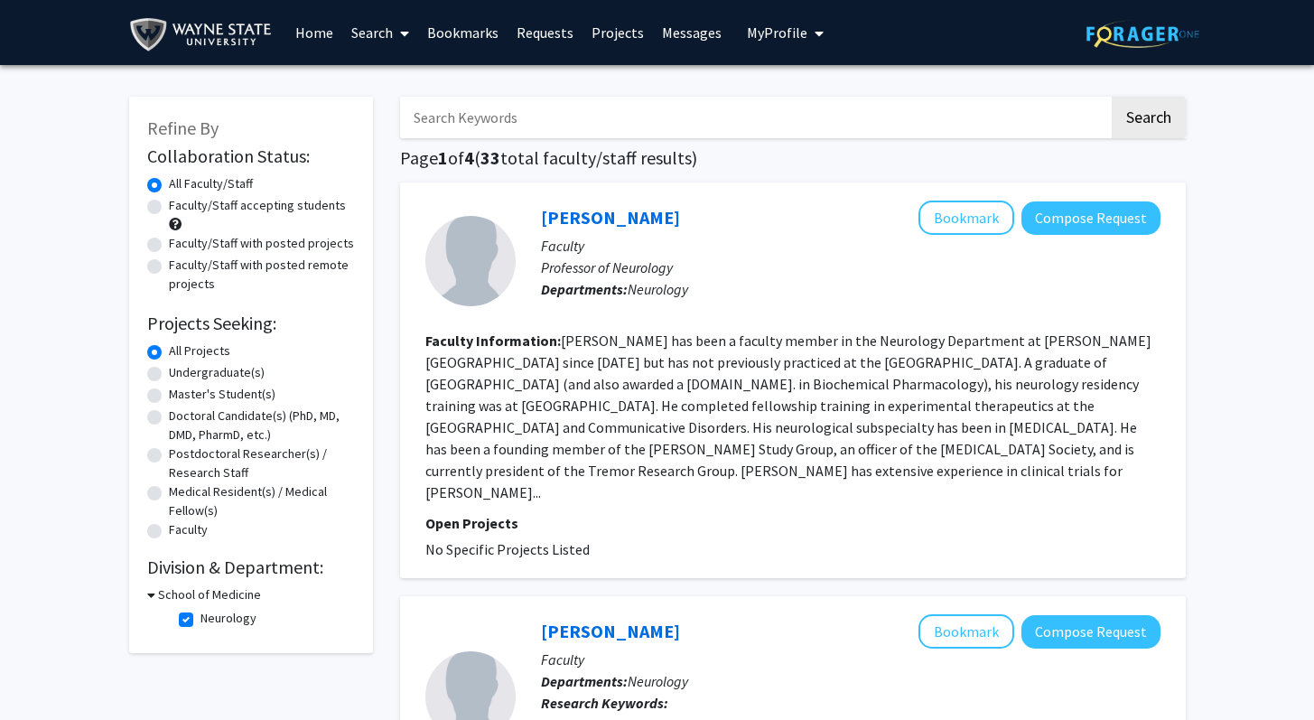
click at [602, 134] on input "Search Keywords" at bounding box center [754, 118] width 709 height 42
type input "[MEDICAL_DATA]"
click at [1112, 97] on button "Search" at bounding box center [1149, 118] width 74 height 42
checkbox input "false"
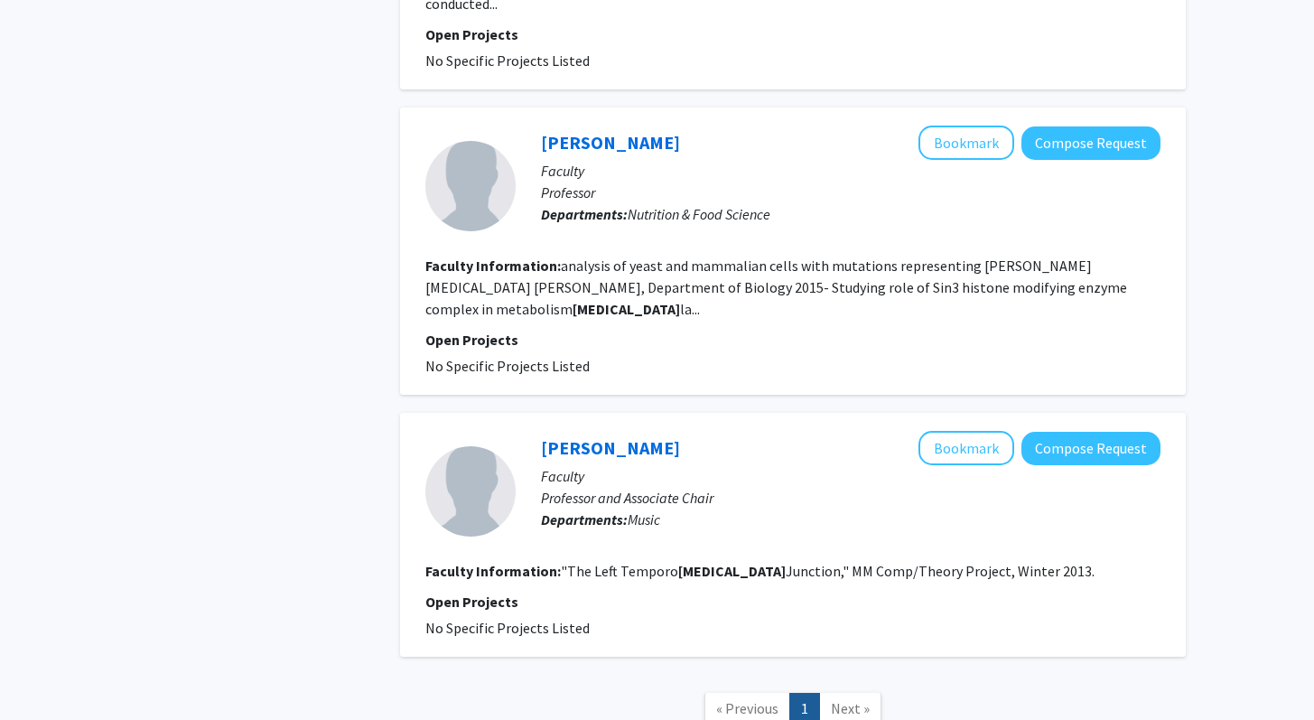
scroll to position [1870, 0]
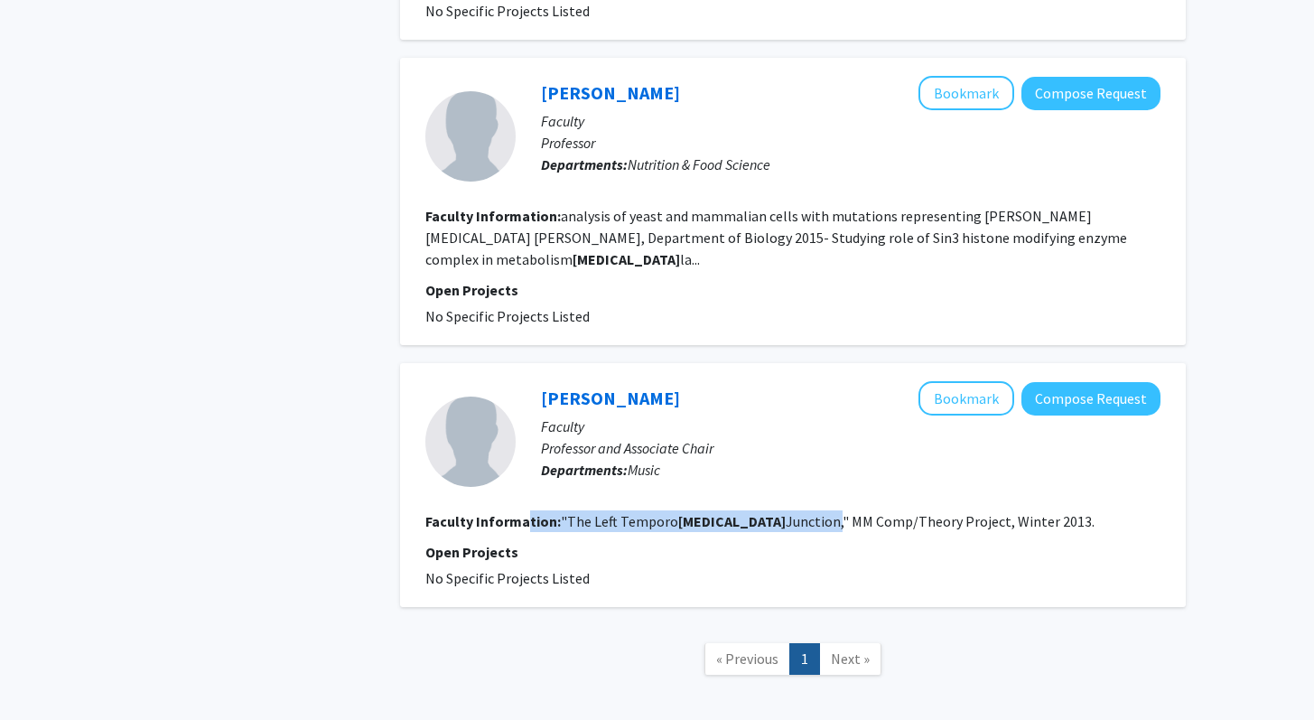
drag, startPoint x: 774, startPoint y: 435, endPoint x: 526, endPoint y: 425, distance: 248.6
click at [526, 510] on section "Faculty Information: "The Left Temporo [MEDICAL_DATA] Junction," MM Comp/Theory…" at bounding box center [792, 521] width 735 height 22
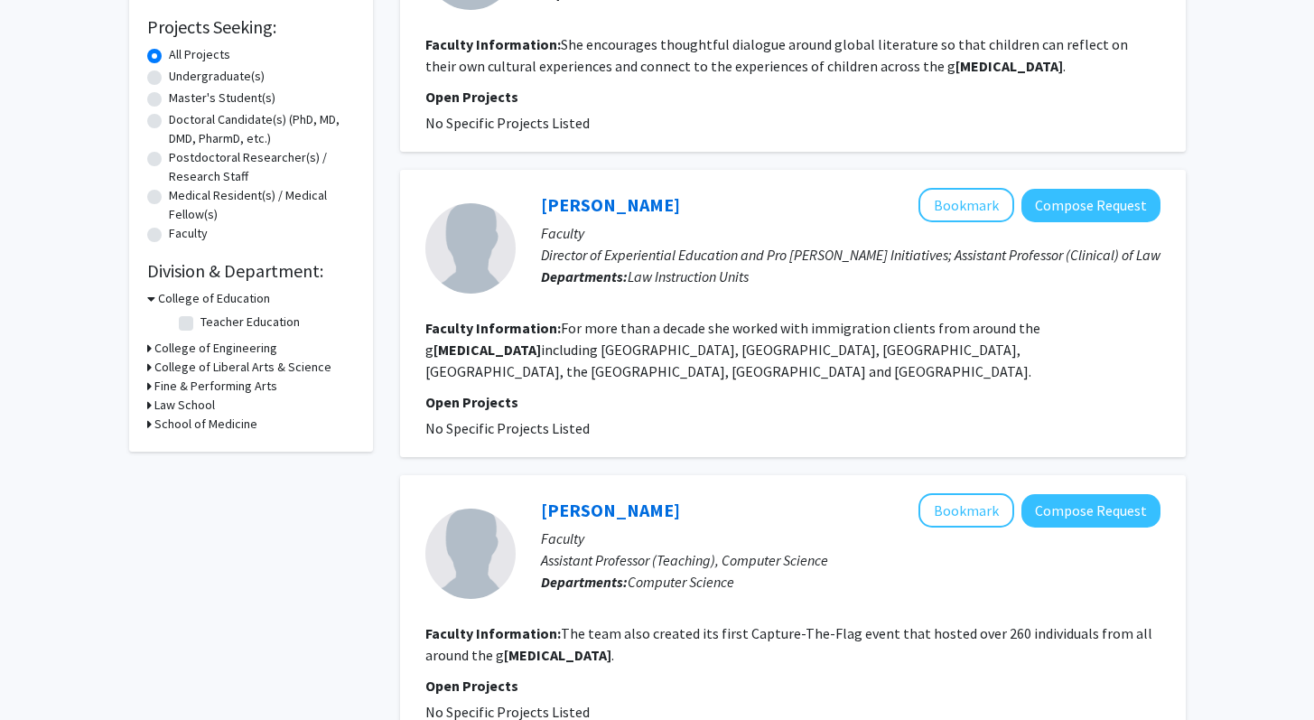
scroll to position [0, 0]
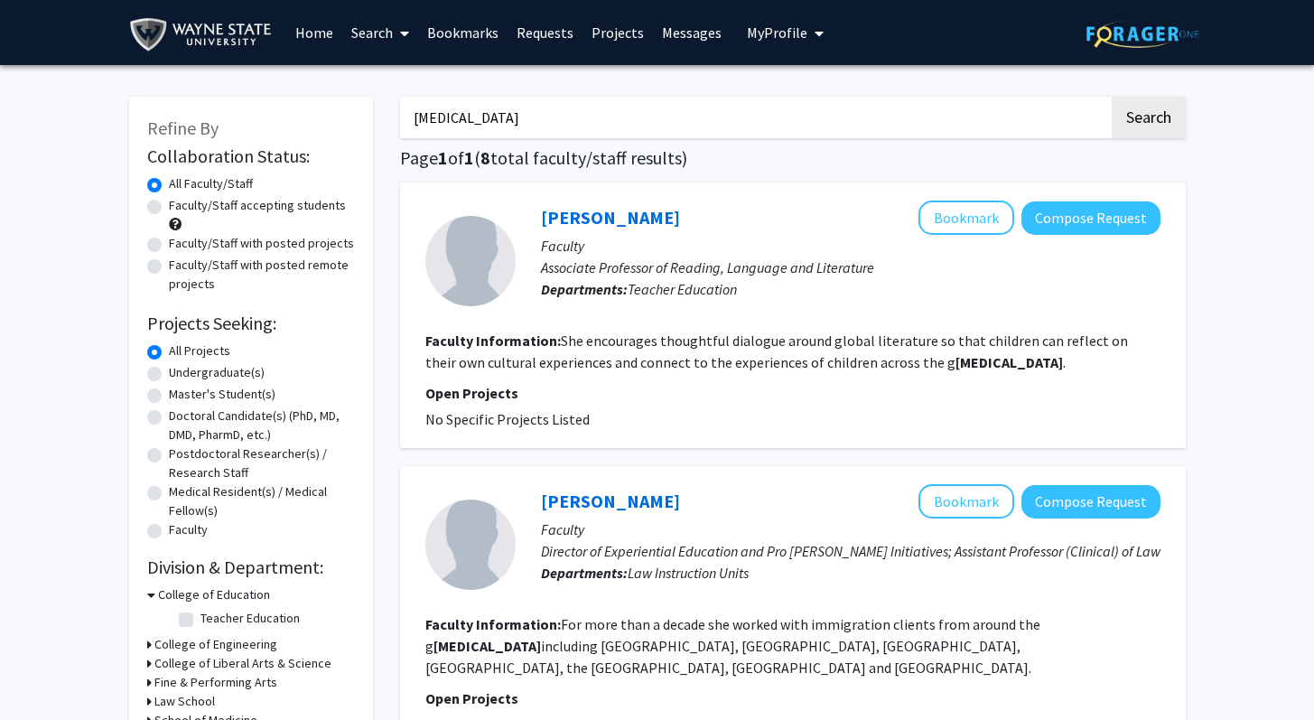
drag, startPoint x: 513, startPoint y: 107, endPoint x: 593, endPoint y: 118, distance: 80.2
click at [593, 118] on input "[MEDICAL_DATA]" at bounding box center [754, 118] width 709 height 42
type input "psychiatry"
click at [1112, 97] on button "Search" at bounding box center [1149, 118] width 74 height 42
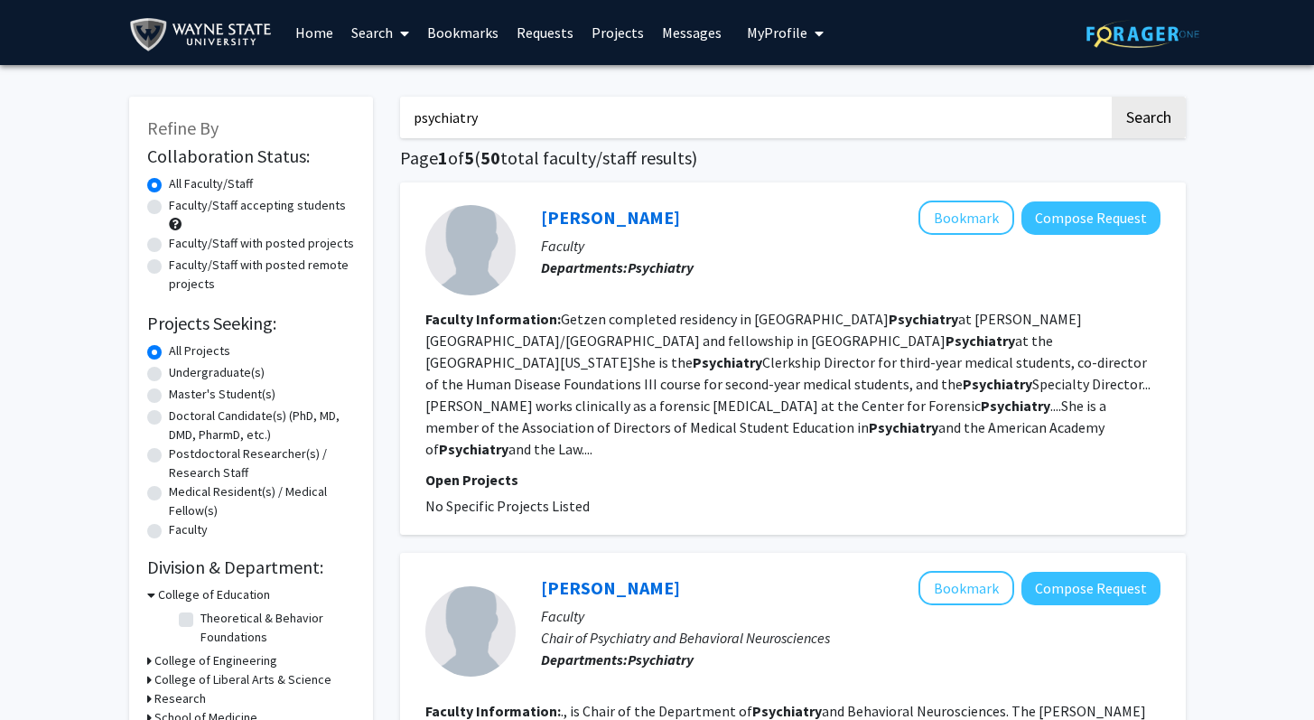
click at [819, 380] on fg-read-more "[PERSON_NAME] completed residency in General Psychiatry at [PERSON_NAME][GEOGRA…" at bounding box center [787, 384] width 725 height 148
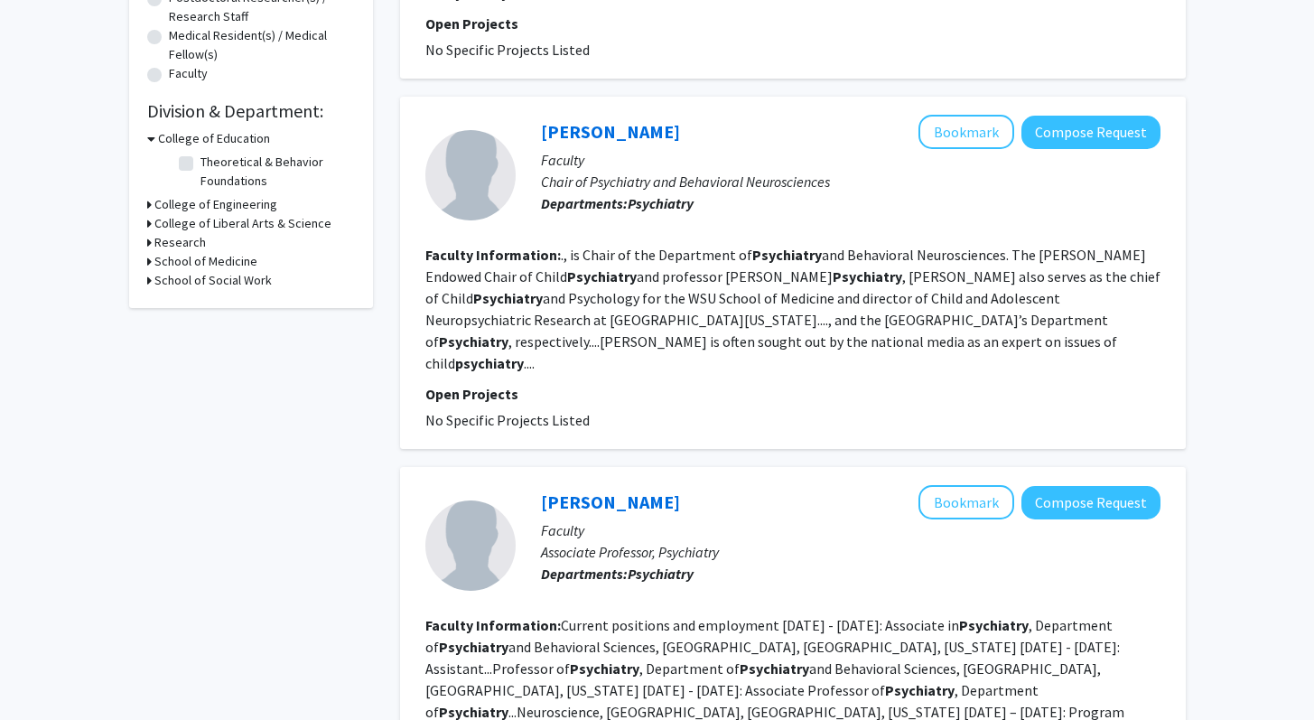
scroll to position [458, 0]
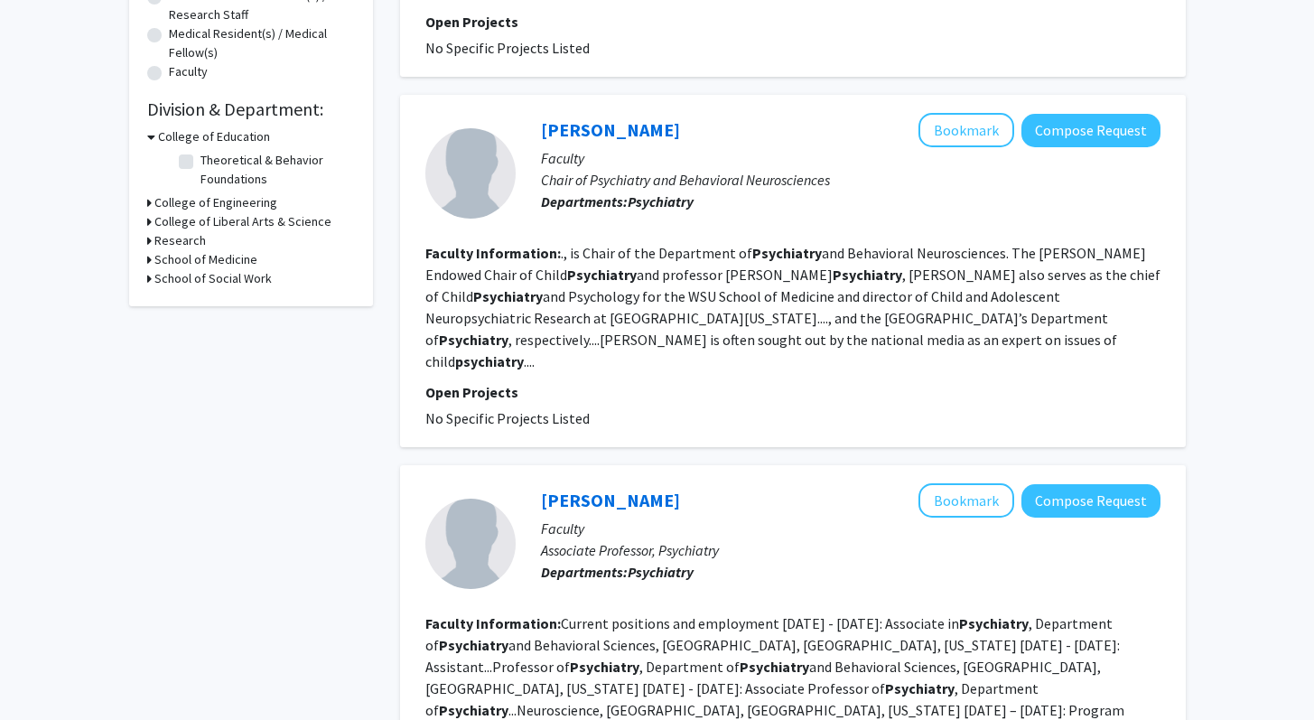
drag, startPoint x: 575, startPoint y: 241, endPoint x: 905, endPoint y: 267, distance: 331.7
click at [905, 267] on section "Faculty Information: ., is Chair of the Department of Psychiatry and Behavioral…" at bounding box center [792, 307] width 735 height 130
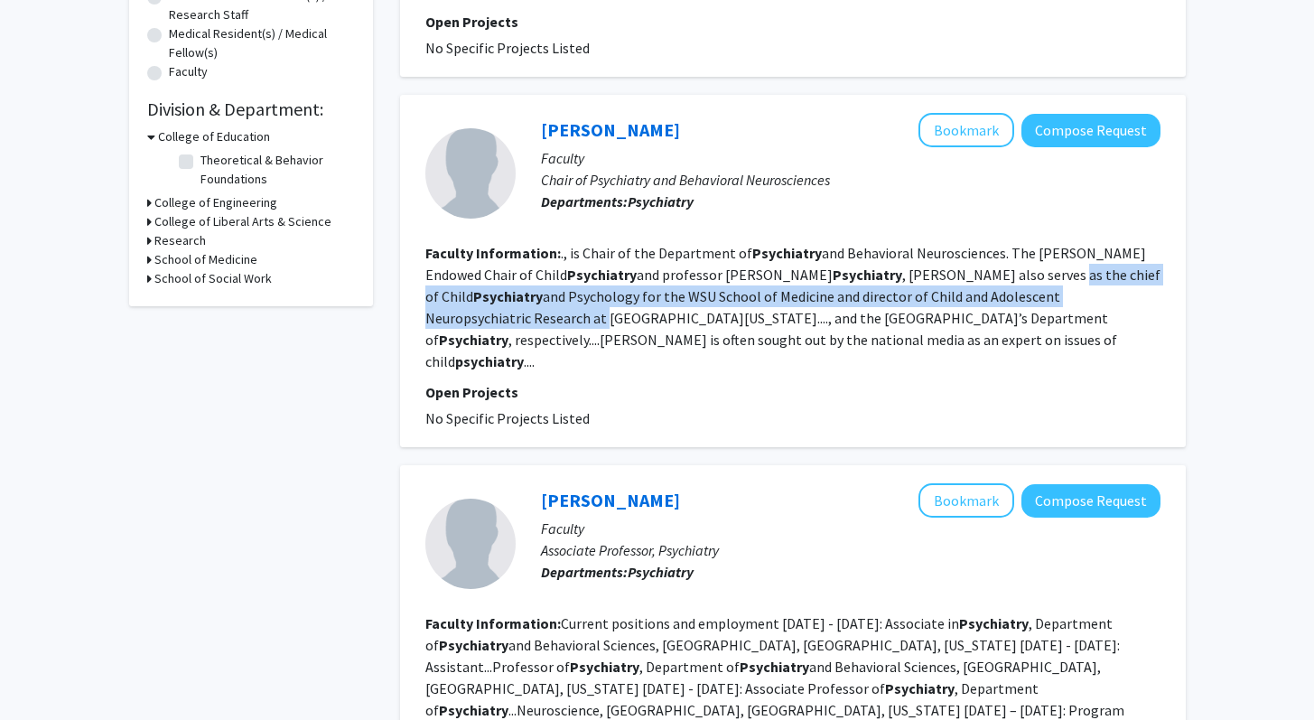
drag, startPoint x: 973, startPoint y: 257, endPoint x: 1144, endPoint y: 267, distance: 171.0
click at [1143, 267] on section "Faculty Information: ., is Chair of the Department of Psychiatry and Behavioral…" at bounding box center [792, 307] width 735 height 130
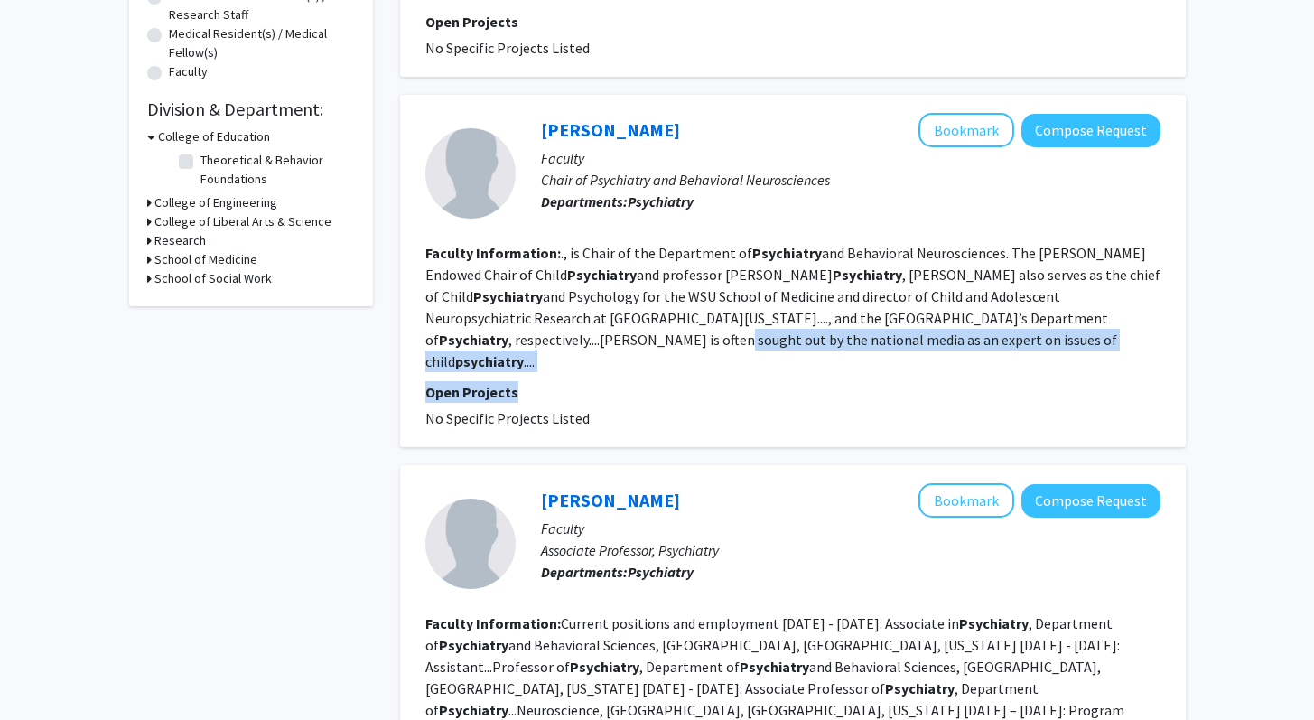
drag, startPoint x: 646, startPoint y: 319, endPoint x: 840, endPoint y: 343, distance: 195.7
click at [839, 345] on fg-search-faculty "[PERSON_NAME] Bookmark Compose Request Faculty Chair of Psychiatry and Behavior…" at bounding box center [792, 271] width 735 height 316
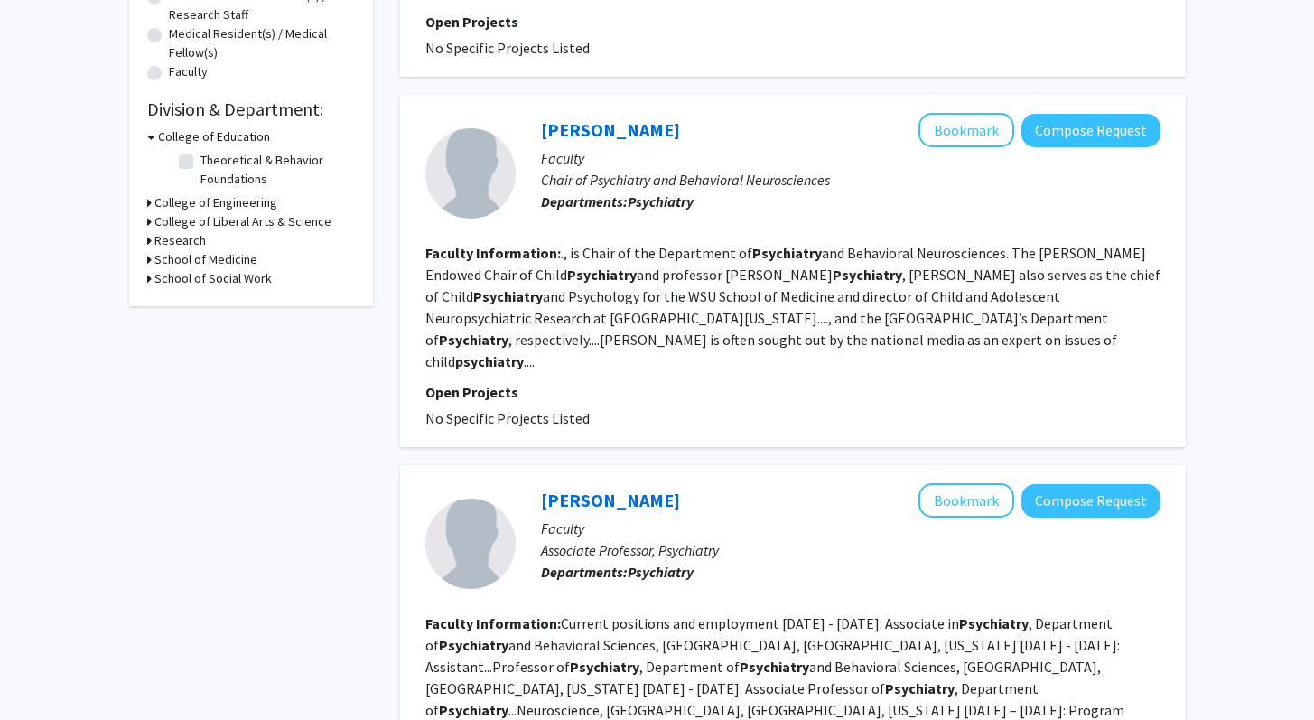
click at [845, 313] on fg-read-more "., is Chair of the Department of Psychiatry and Behavioral Neurosciences. The […" at bounding box center [792, 307] width 735 height 126
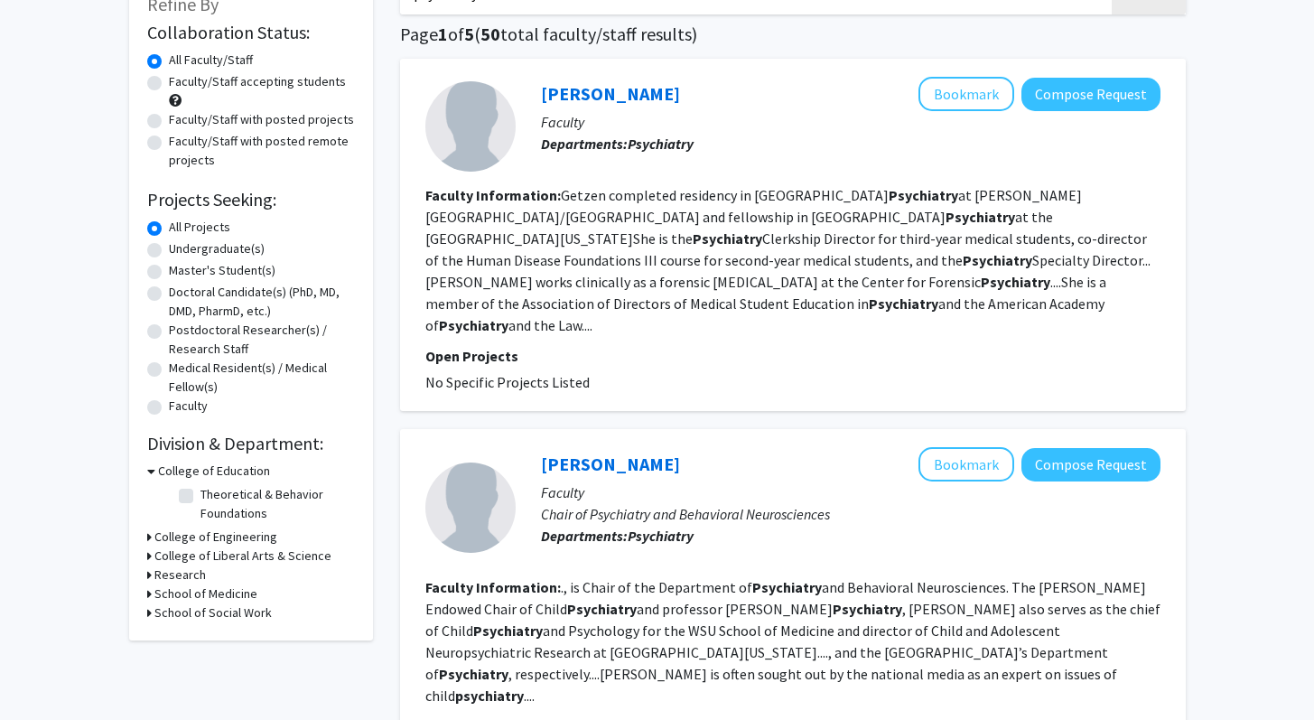
scroll to position [0, 0]
